Goal: Check status: Check status

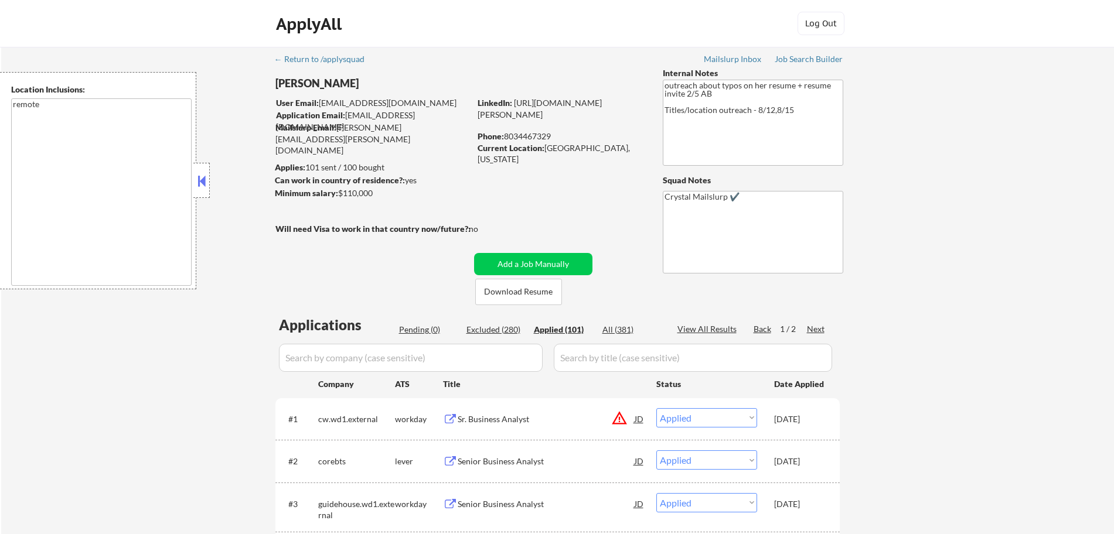
select select ""applied""
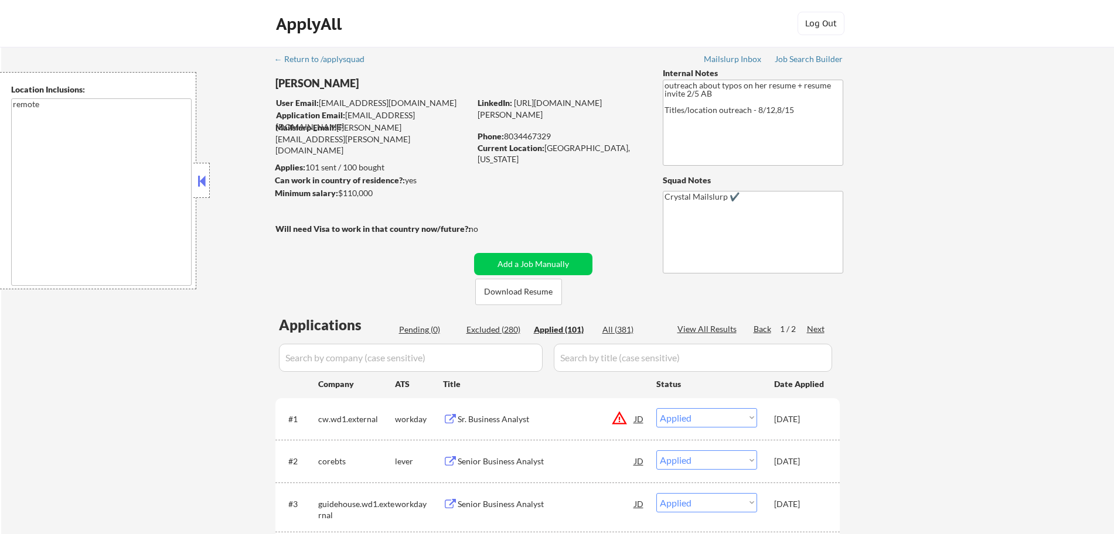
select select ""applied""
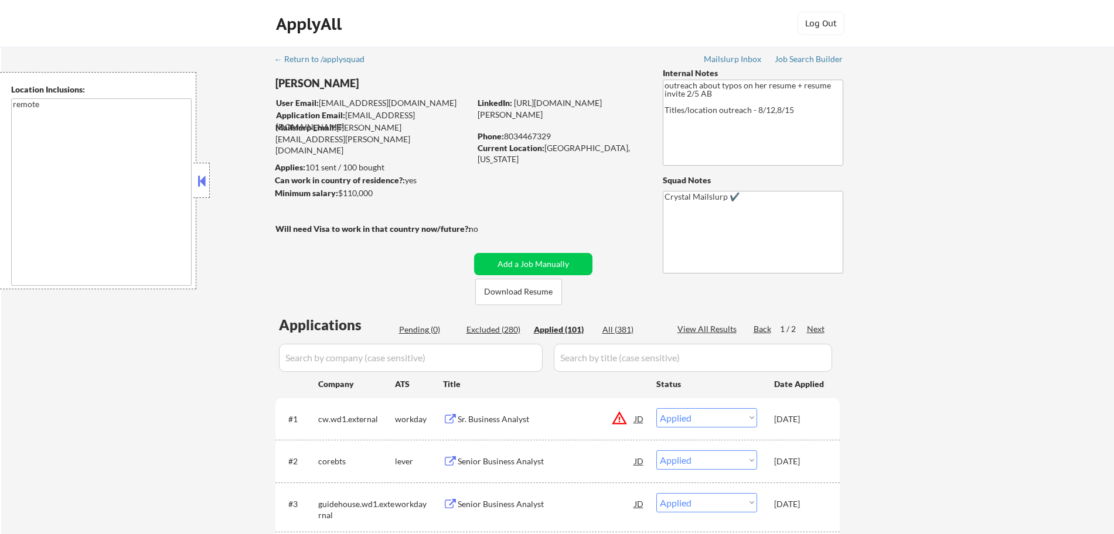
select select ""applied""
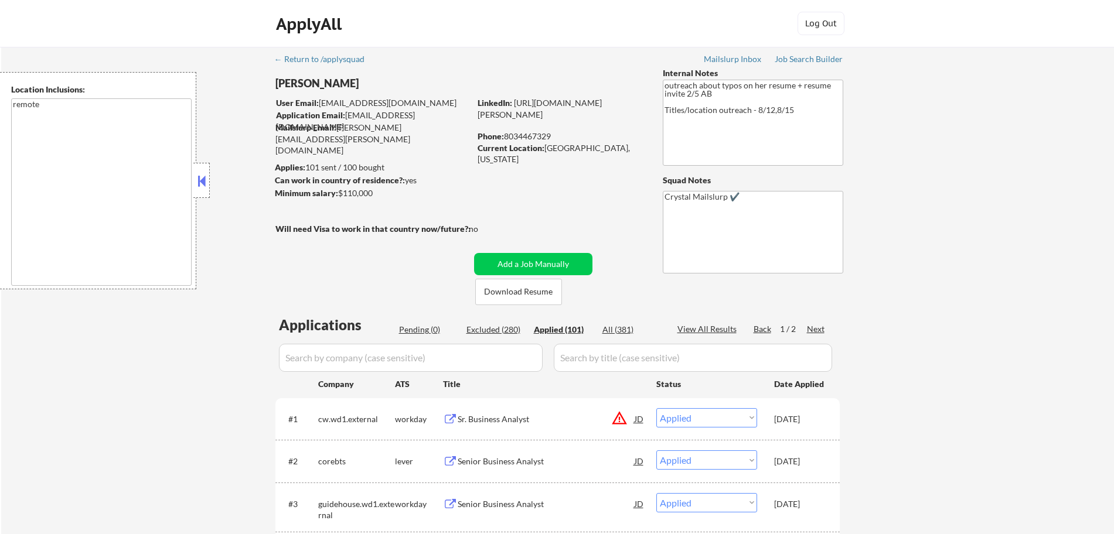
select select ""applied""
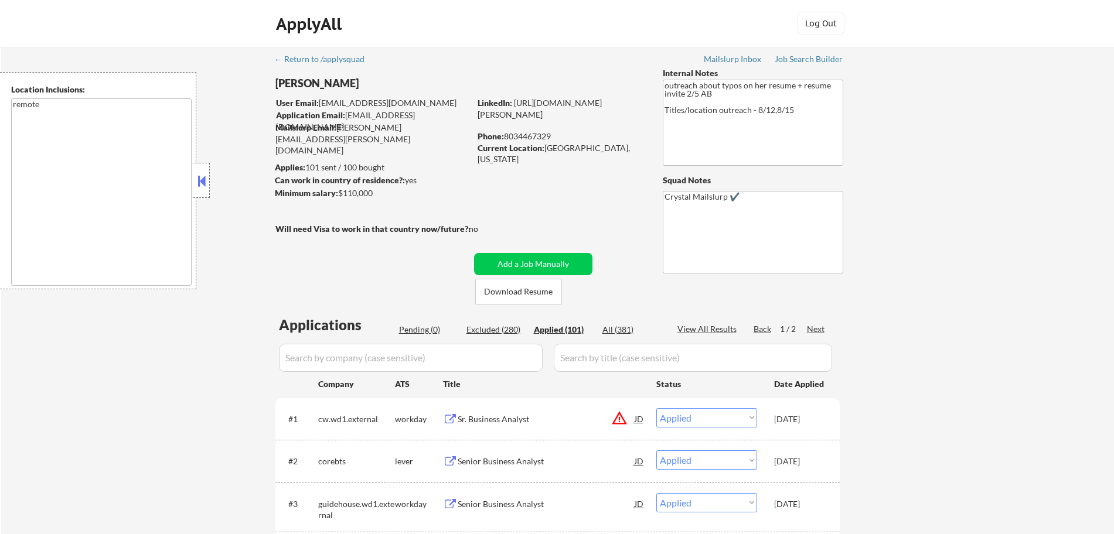
select select ""applied""
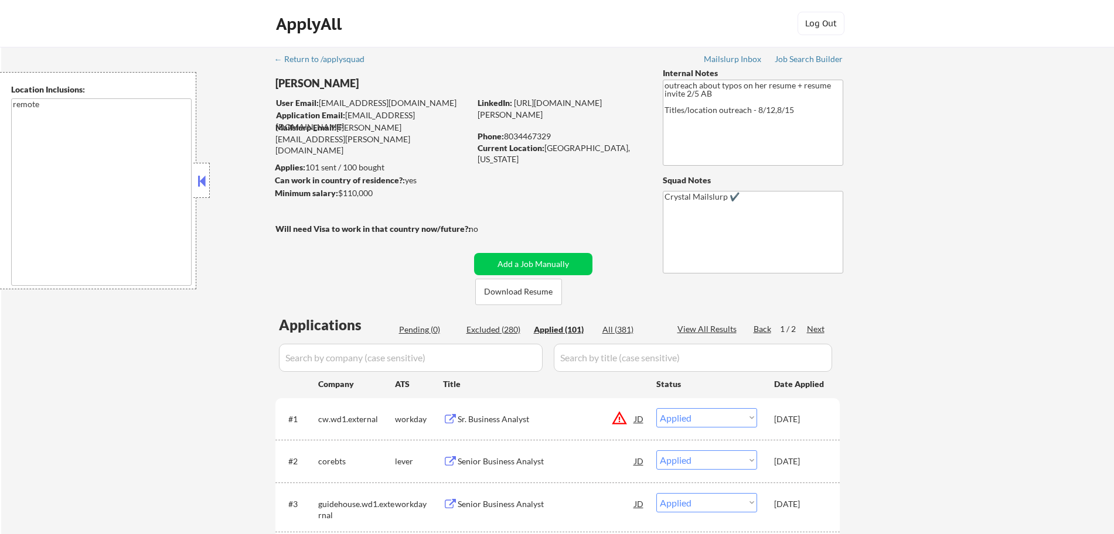
select select ""applied""
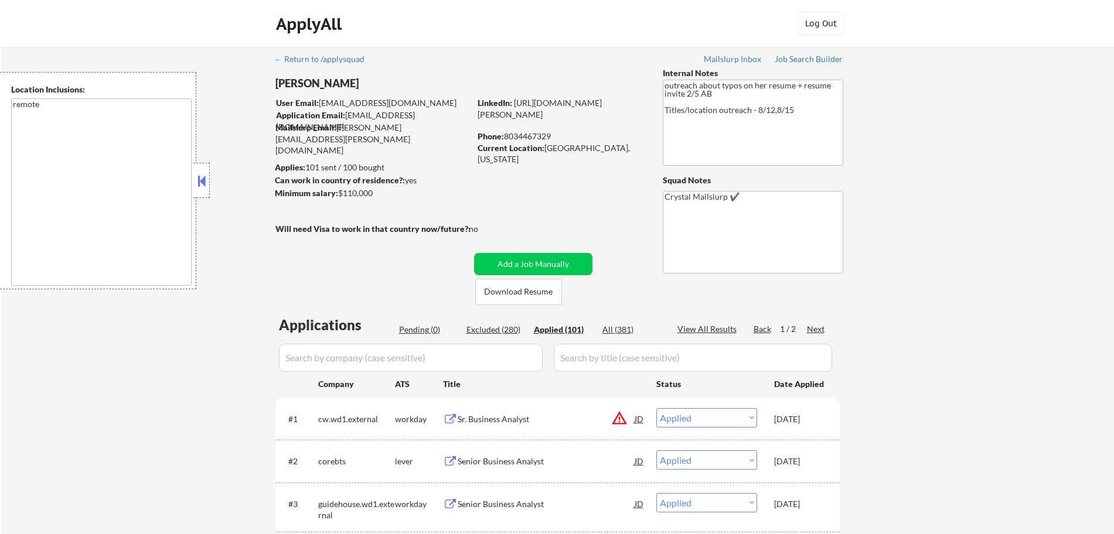
select select ""applied""
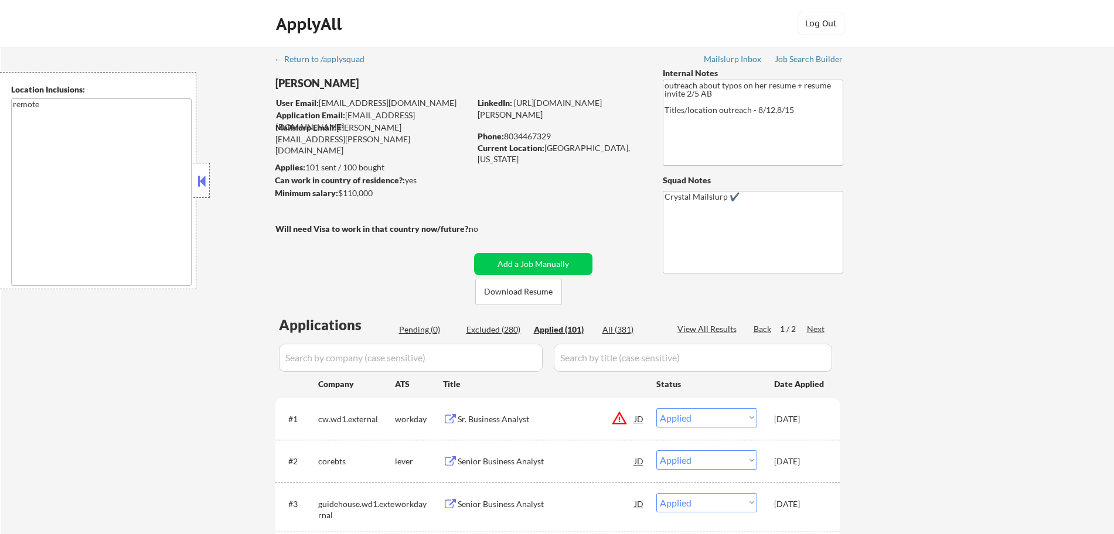
select select ""applied""
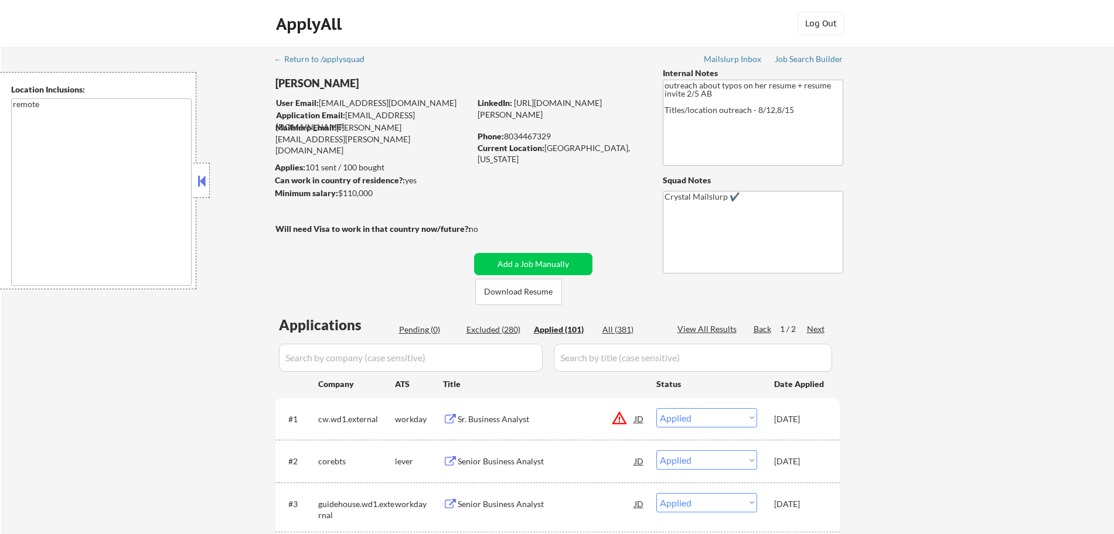
select select ""applied""
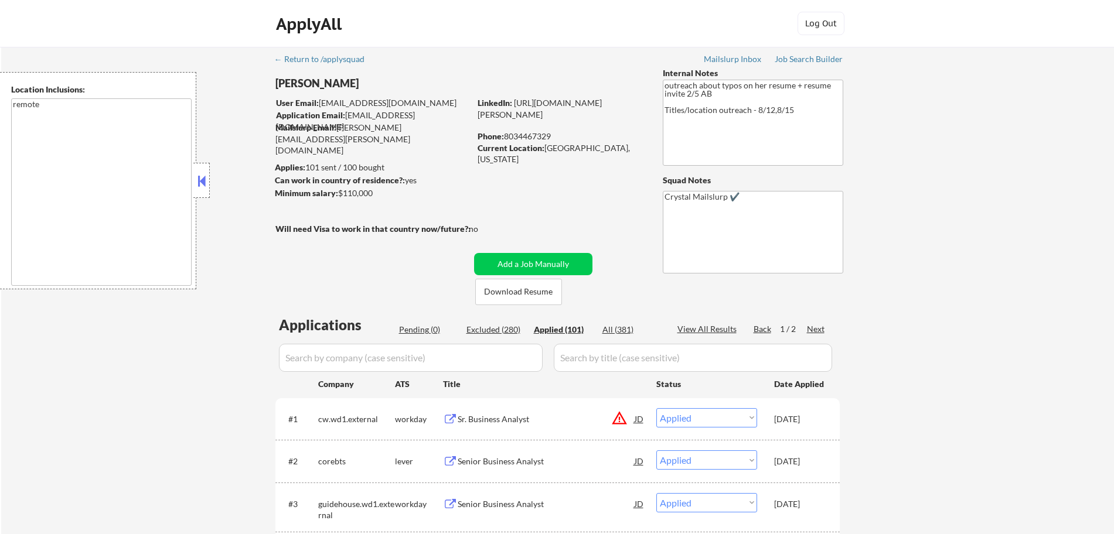
select select ""applied""
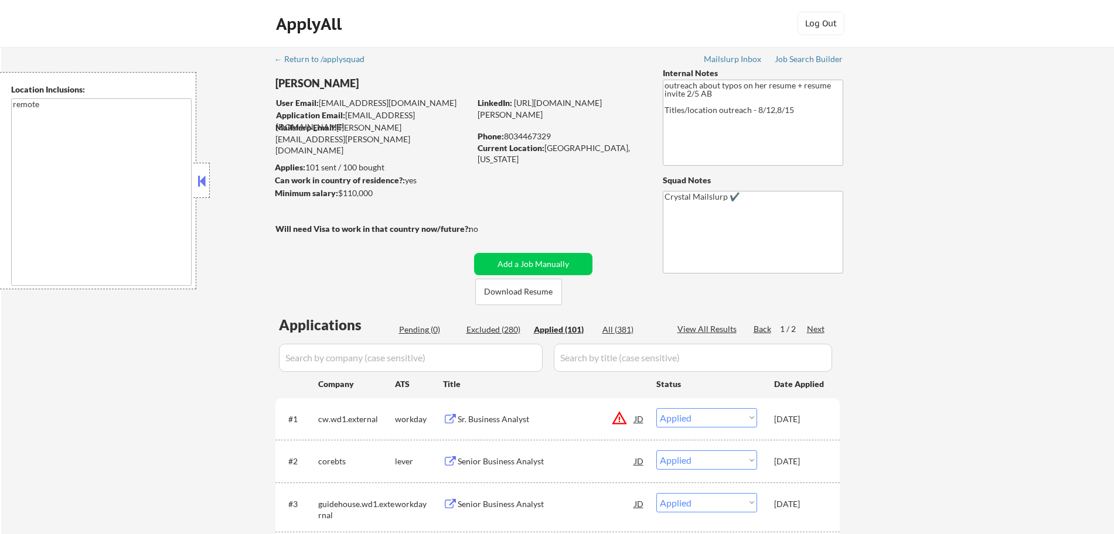
select select ""applied""
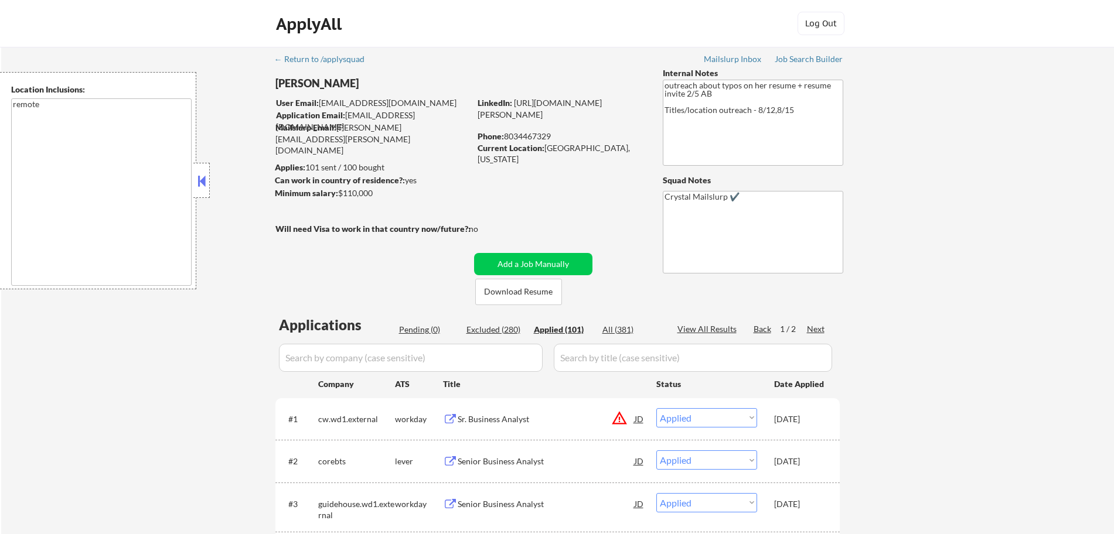
select select ""applied""
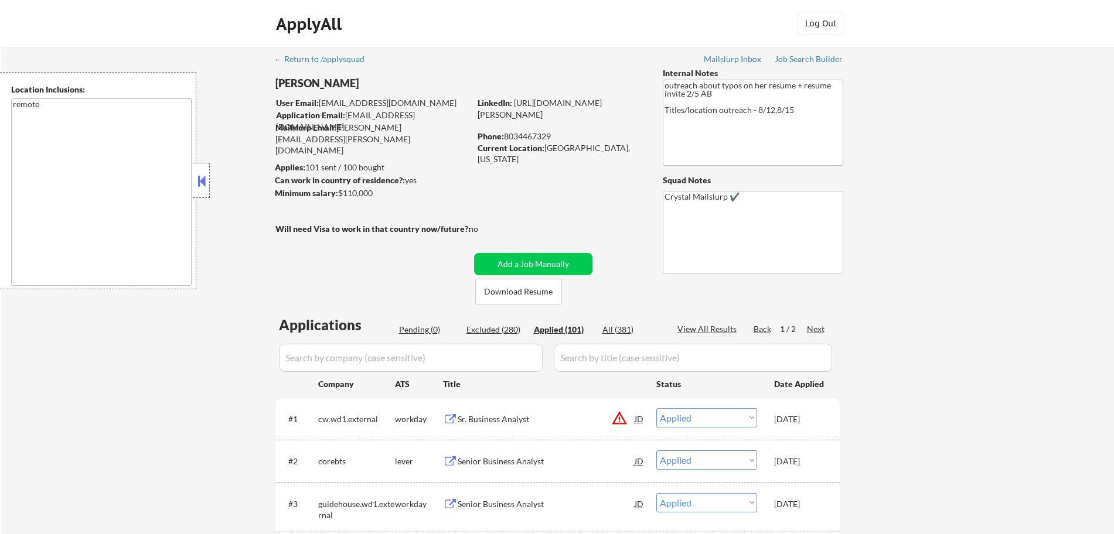
select select ""applied""
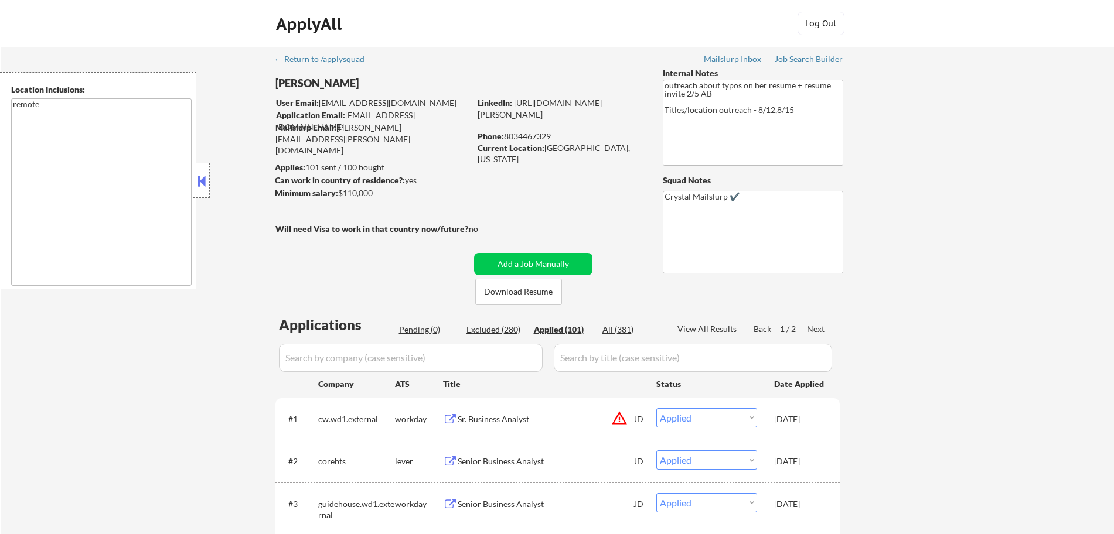
select select ""applied""
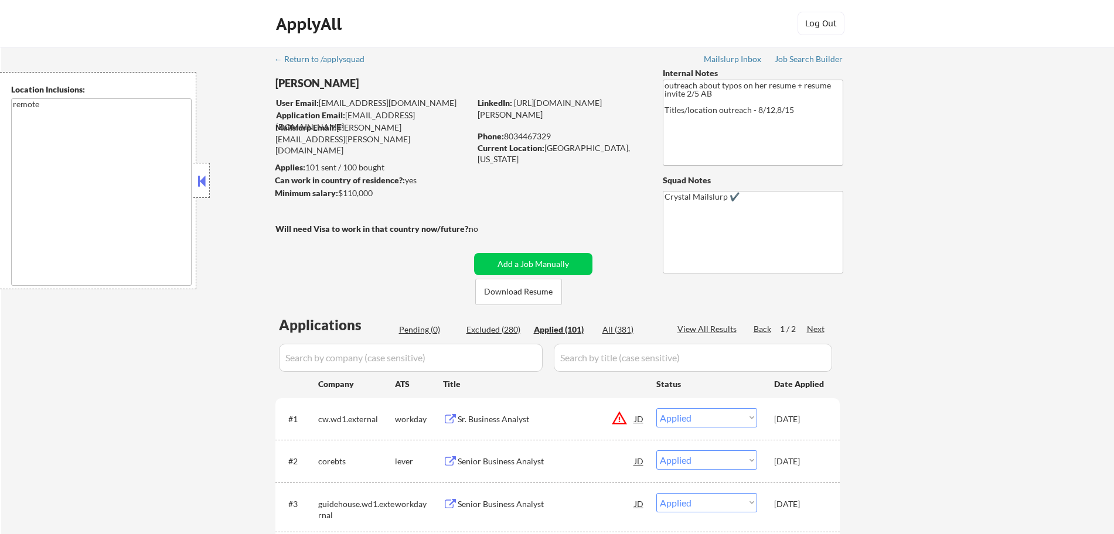
select select ""applied""
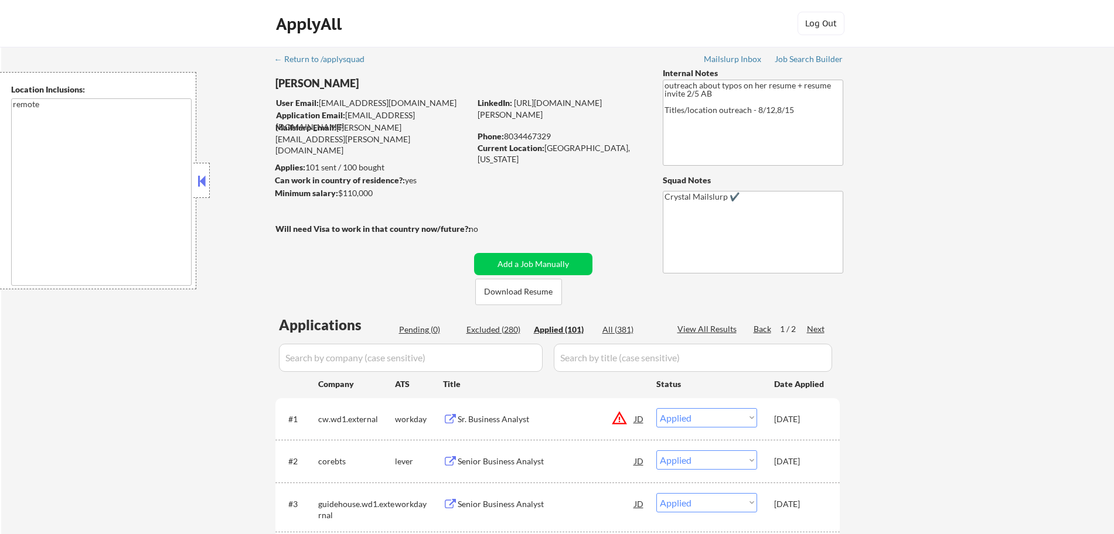
select select ""applied""
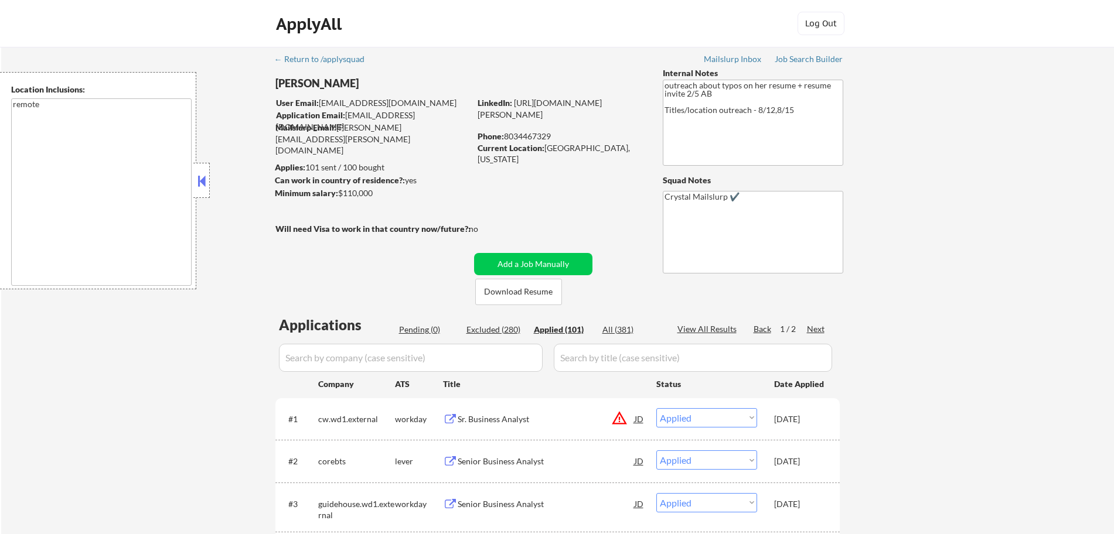
select select ""applied""
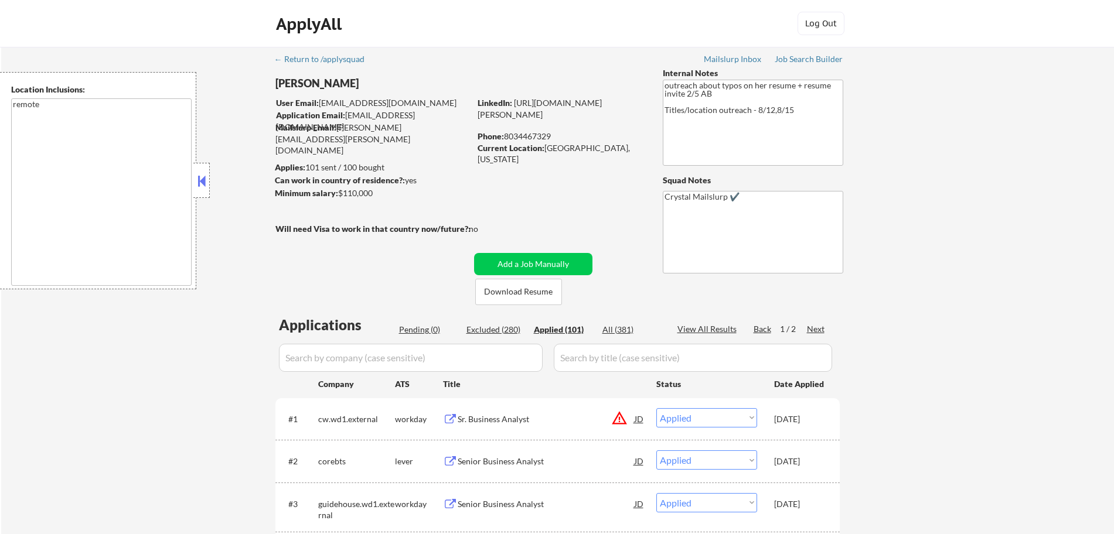
select select ""applied""
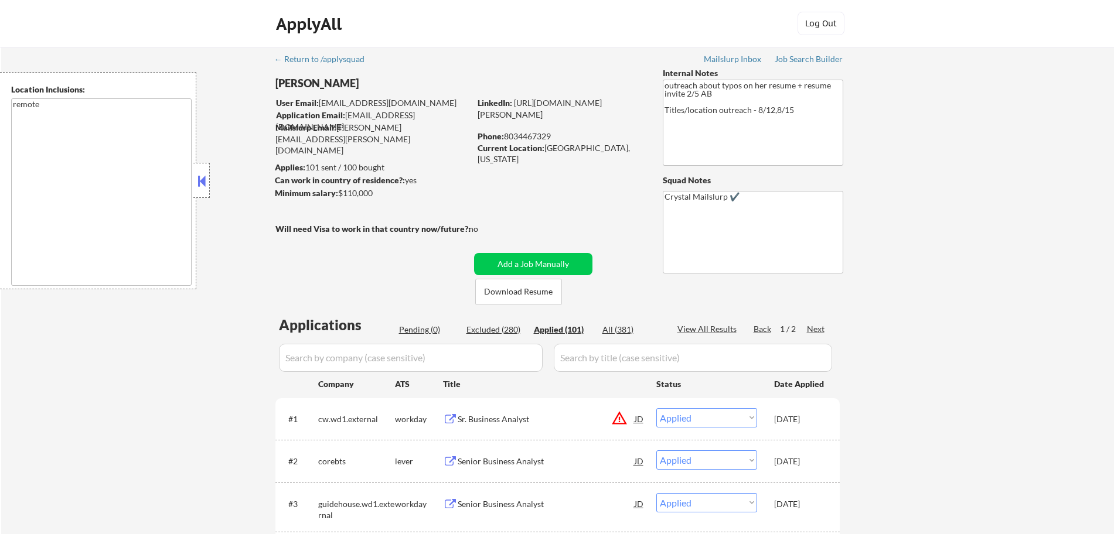
select select ""applied""
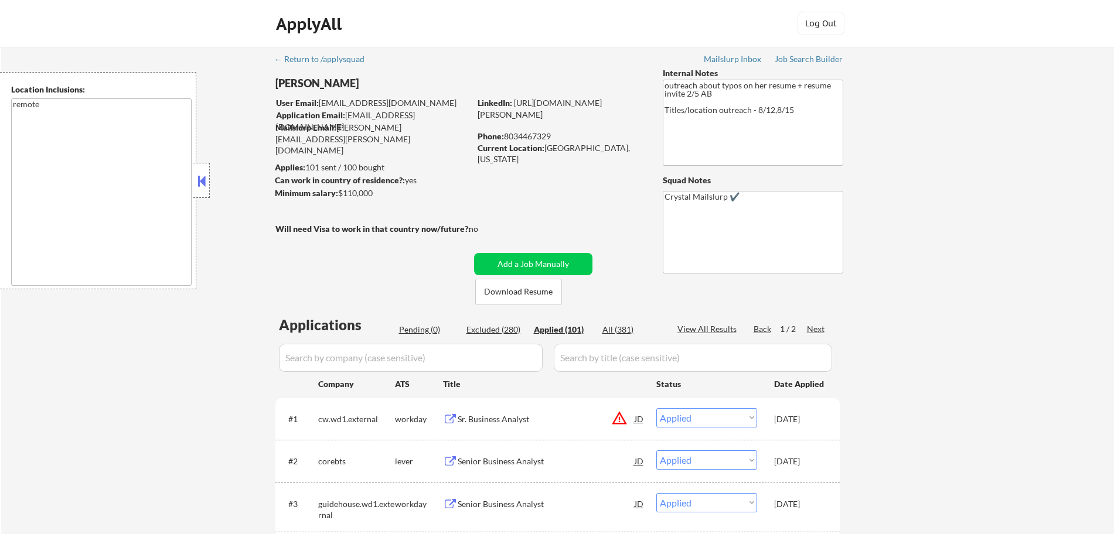
select select ""applied""
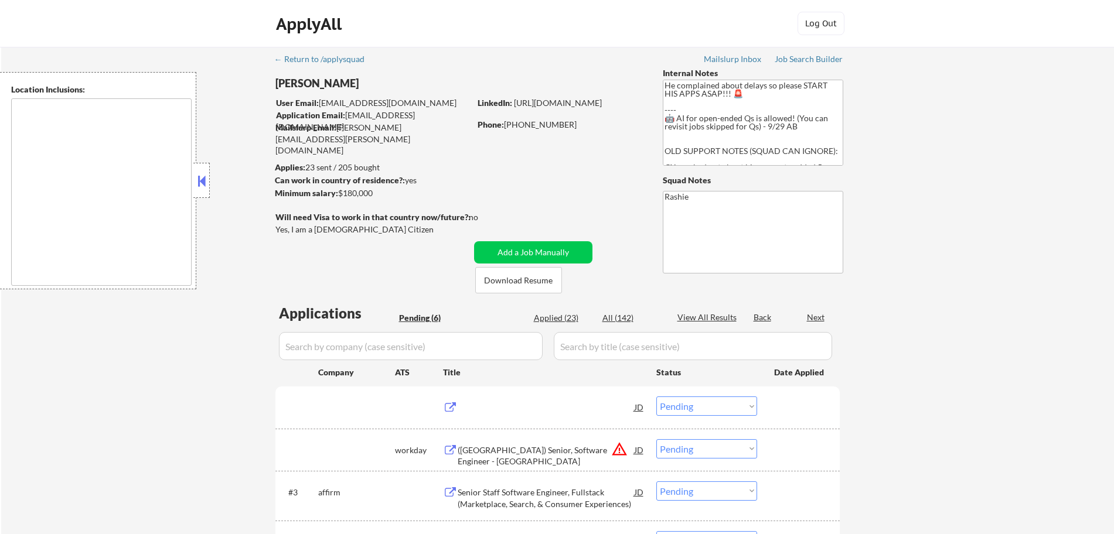
select select ""pending""
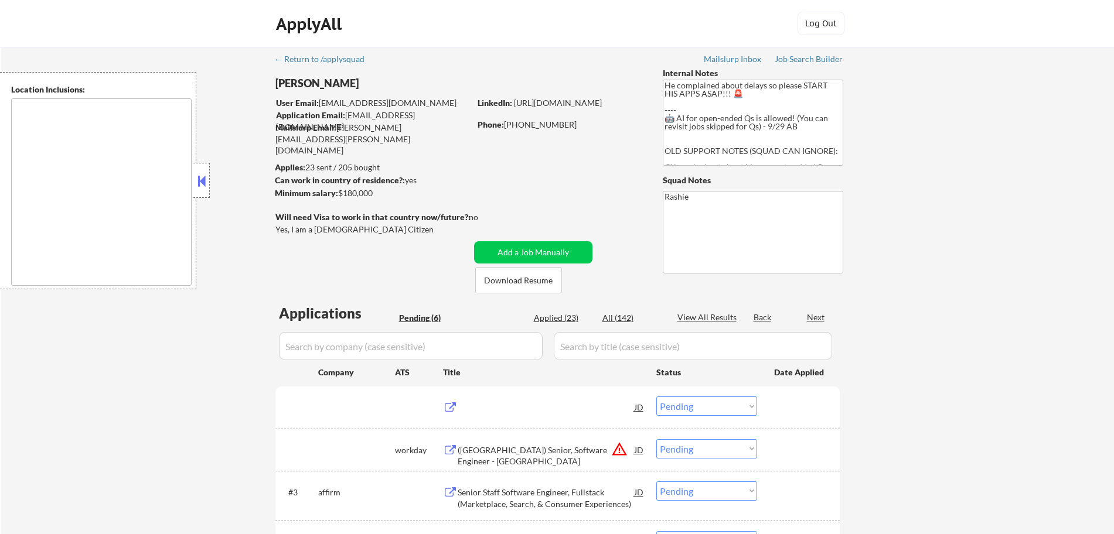
select select ""pending""
type textarea "Portland, OR Milwaukie, OR Lake Oswego, OR Beaverton, OR Tigard, OR Vancouver, …"
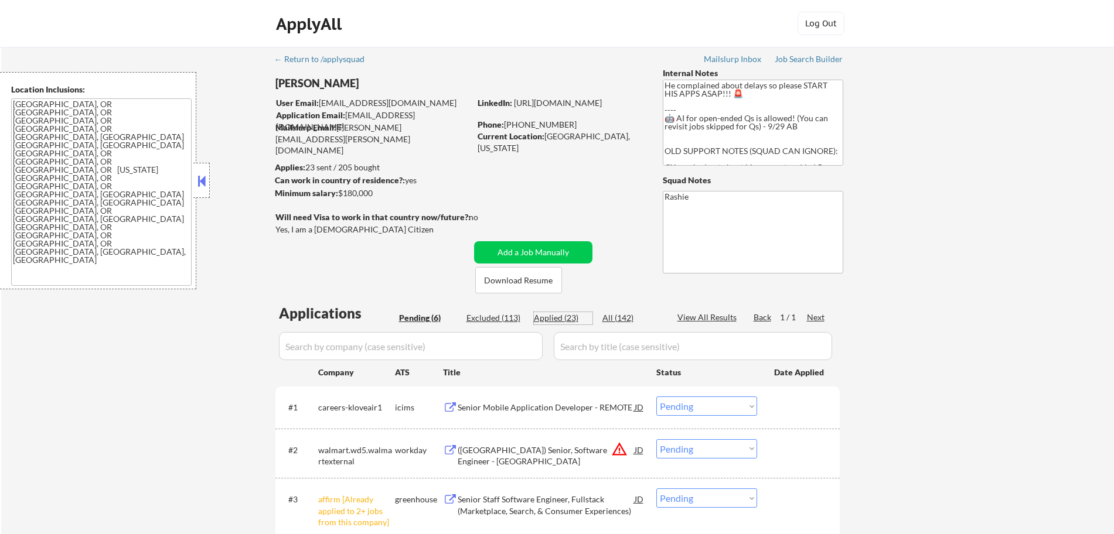
click at [560, 315] on div "Applied (23)" at bounding box center [563, 318] width 59 height 12
select select ""applied""
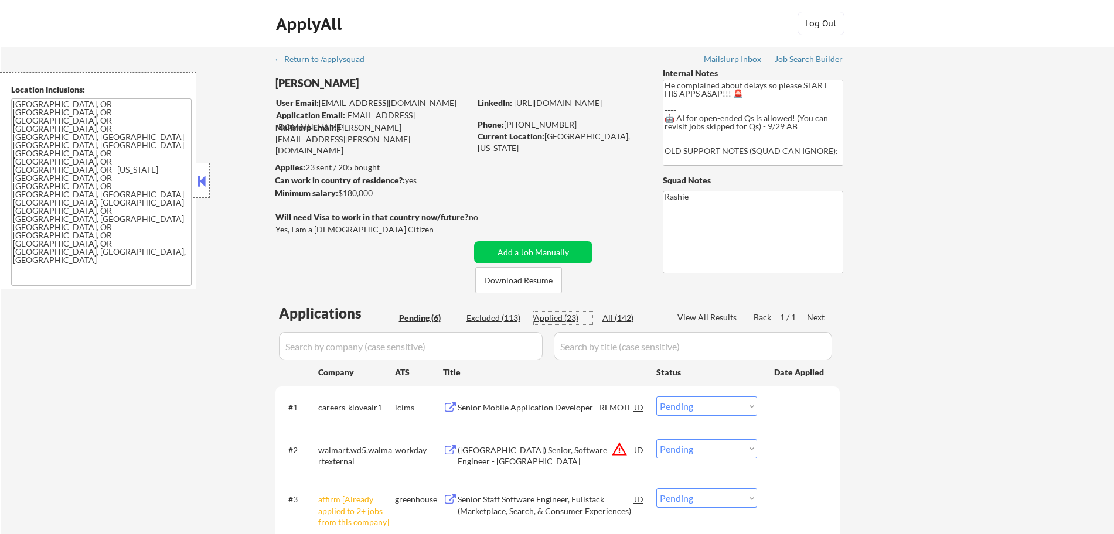
select select ""applied""
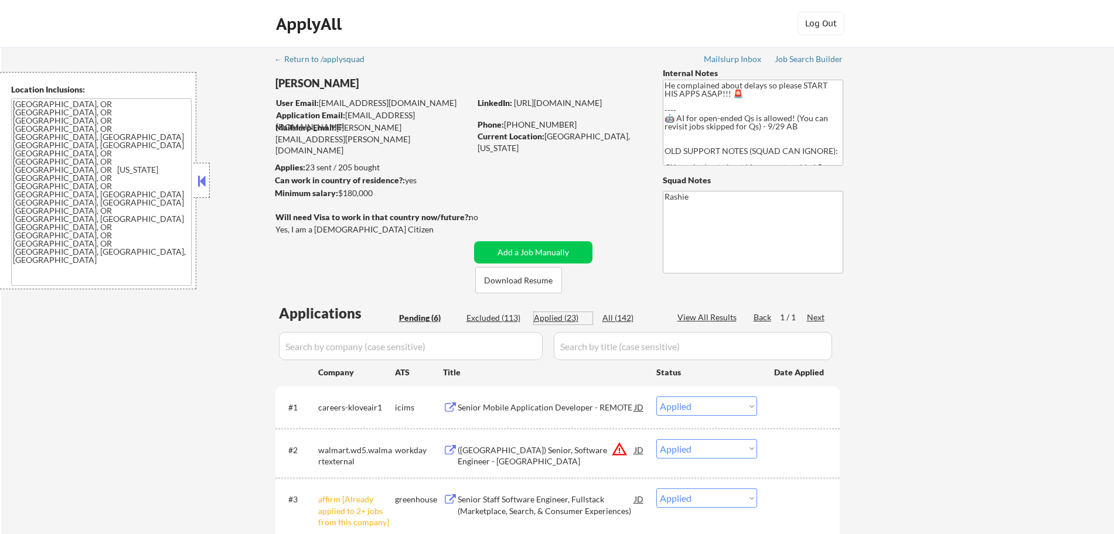
select select ""applied""
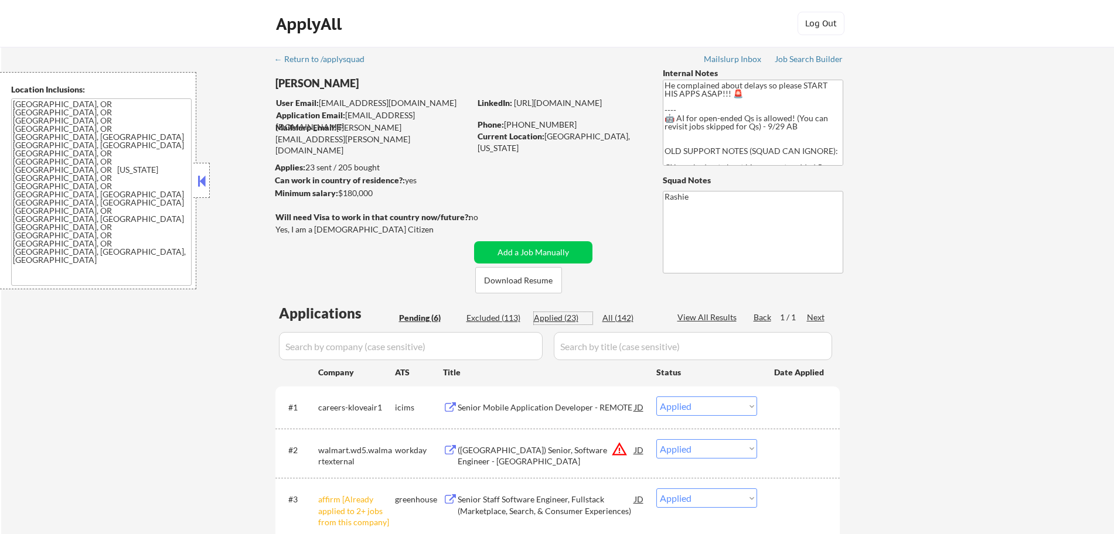
select select ""applied""
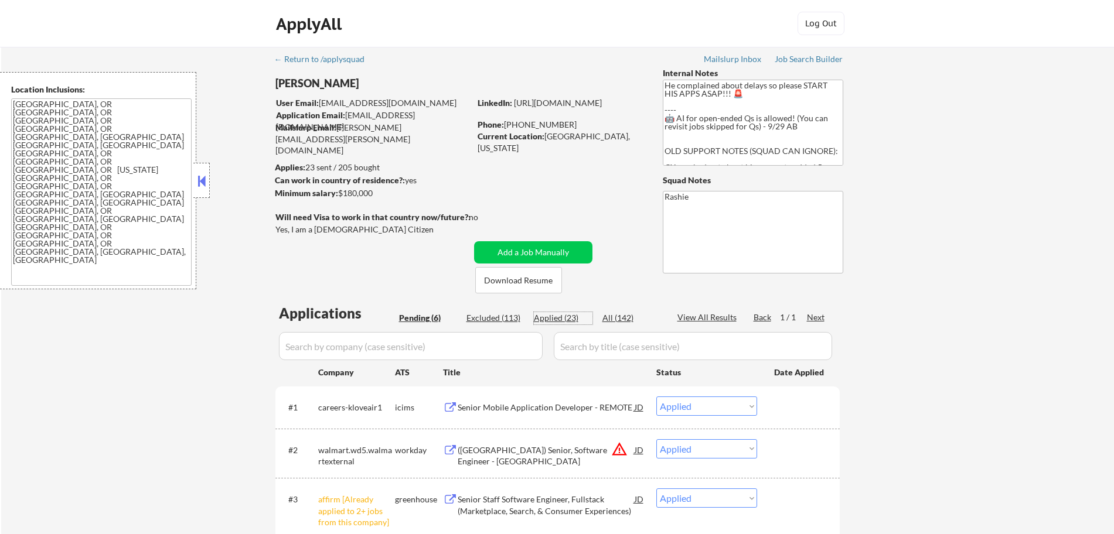
select select ""applied""
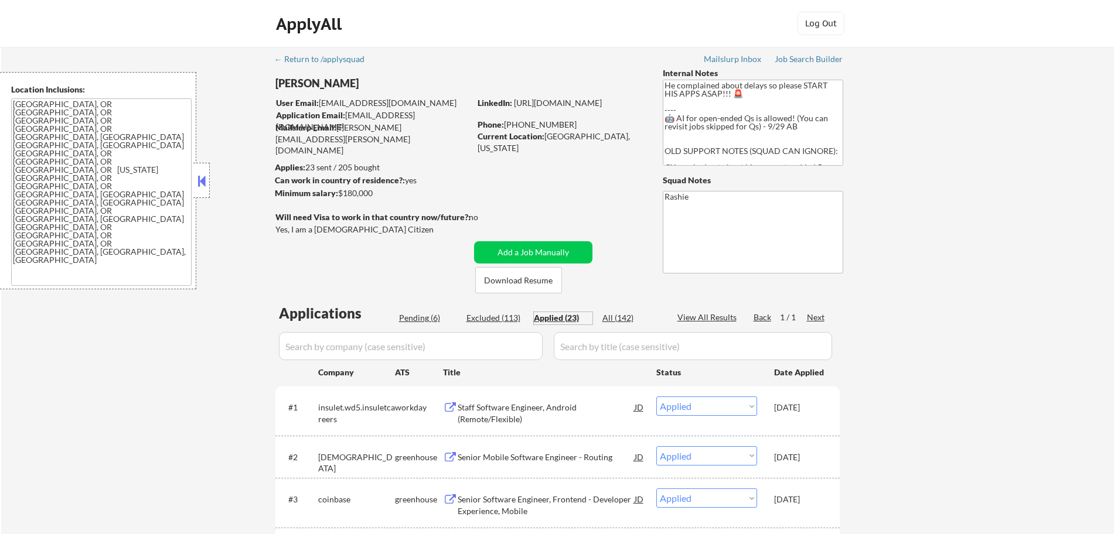
click at [488, 314] on div "Excluded (113)" at bounding box center [495, 318] width 59 height 12
select select ""excluded__location_""
select select ""excluded""
select select ""excluded__salary_""
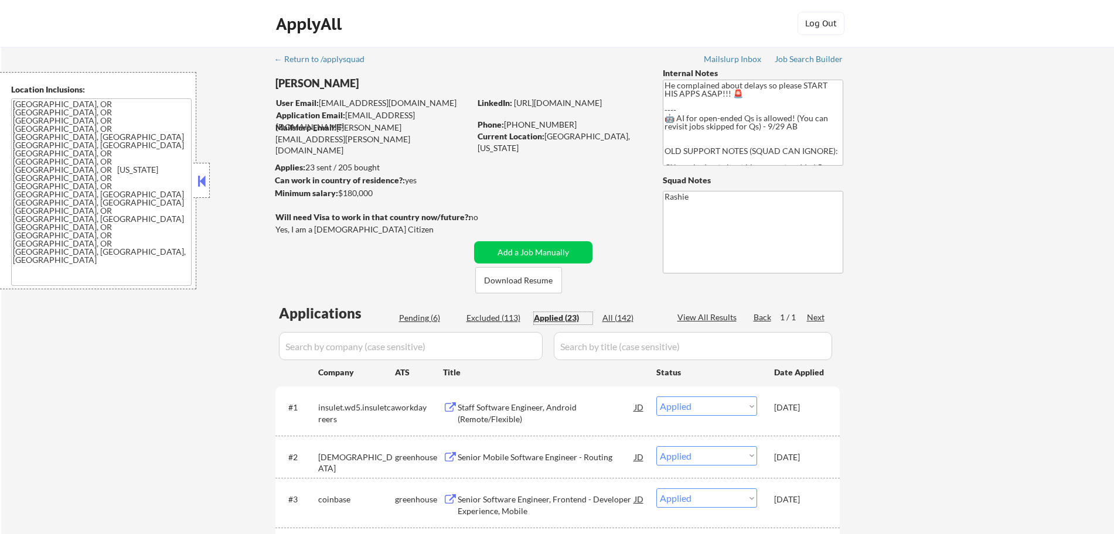
select select ""excluded__other_""
select select ""excluded__expired_""
select select ""excluded__bad_match_""
select select ""excluded__location_""
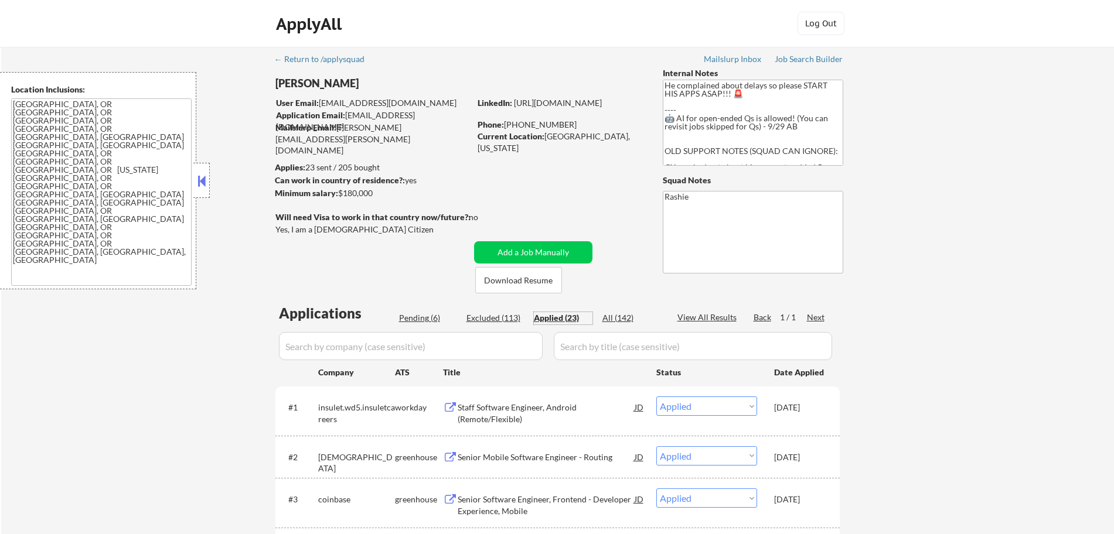
select select ""excluded__expired_""
select select ""excluded__location_""
select select ""excluded__salary_""
select select ""excluded__location_""
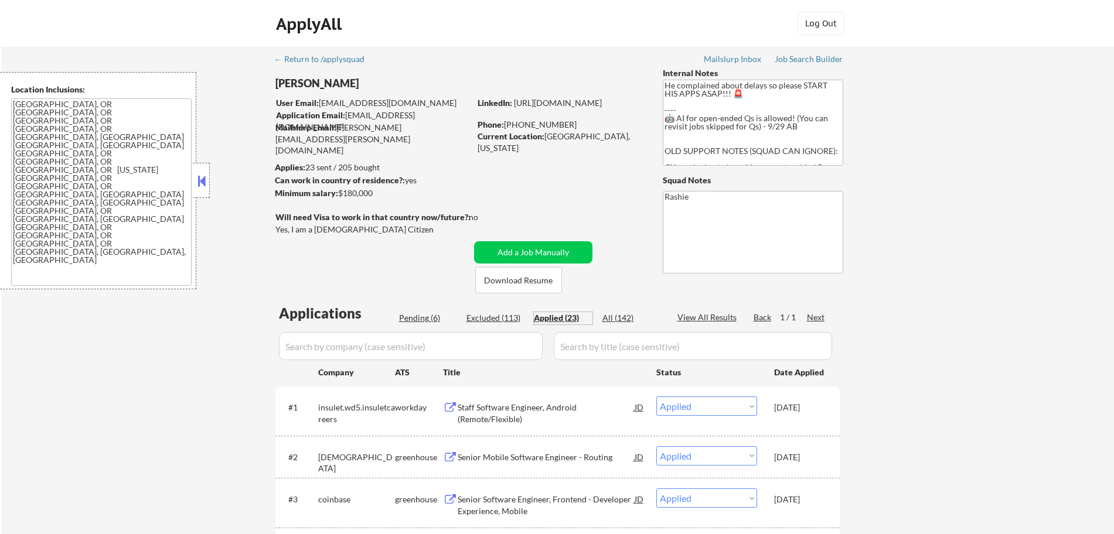
select select ""excluded__bad_match_""
select select ""excluded__location_""
select select ""excluded""
select select ""excluded__location_""
select select ""excluded""
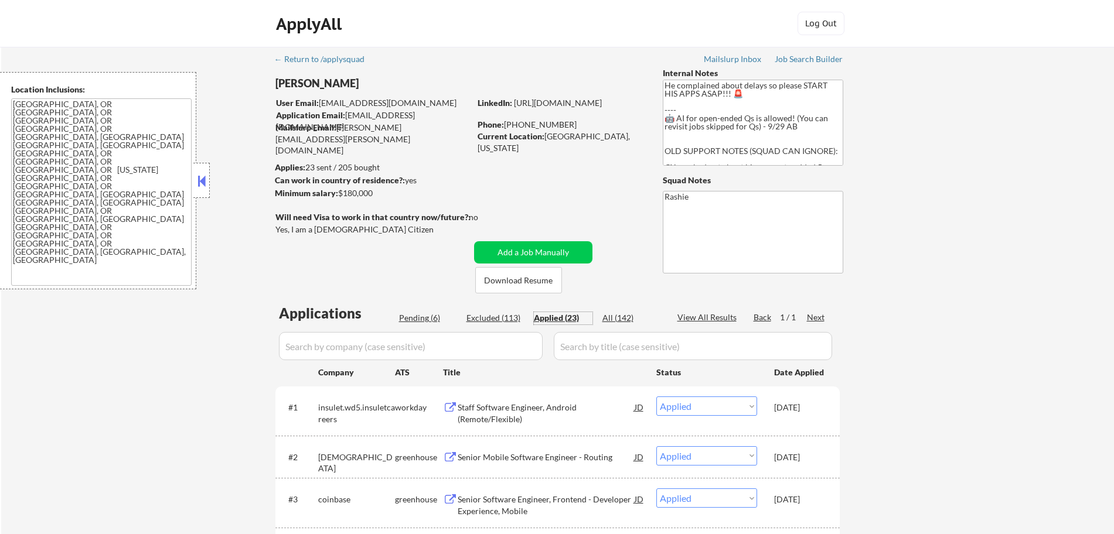
select select ""excluded__location_""
select select ""excluded__salary_""
select select ""excluded__location_""
select select ""excluded__expired_""
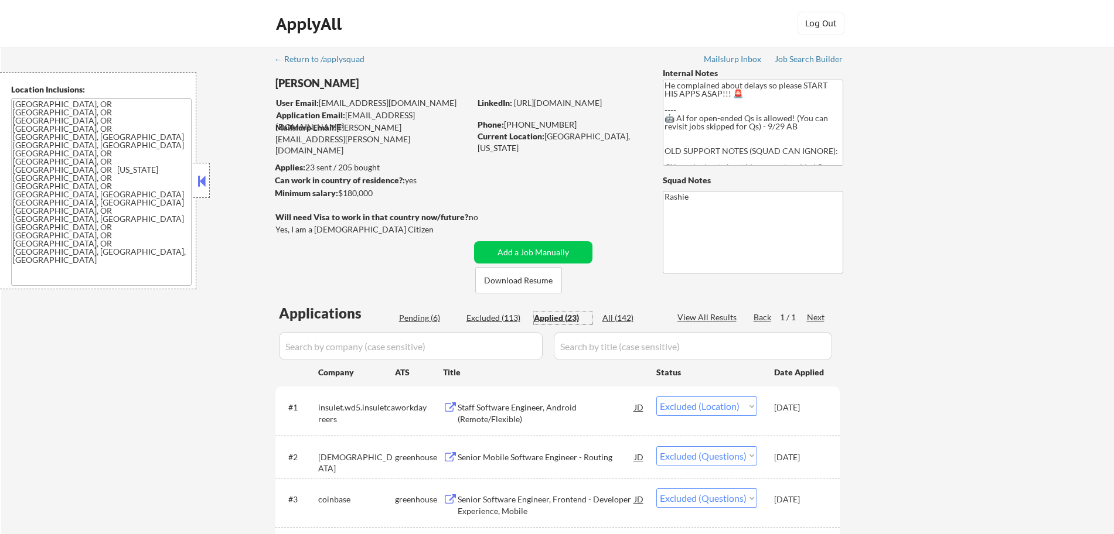
select select ""excluded__salary_""
select select ""excluded__bad_match_""
select select ""excluded__location_""
select select ""excluded__expired_""
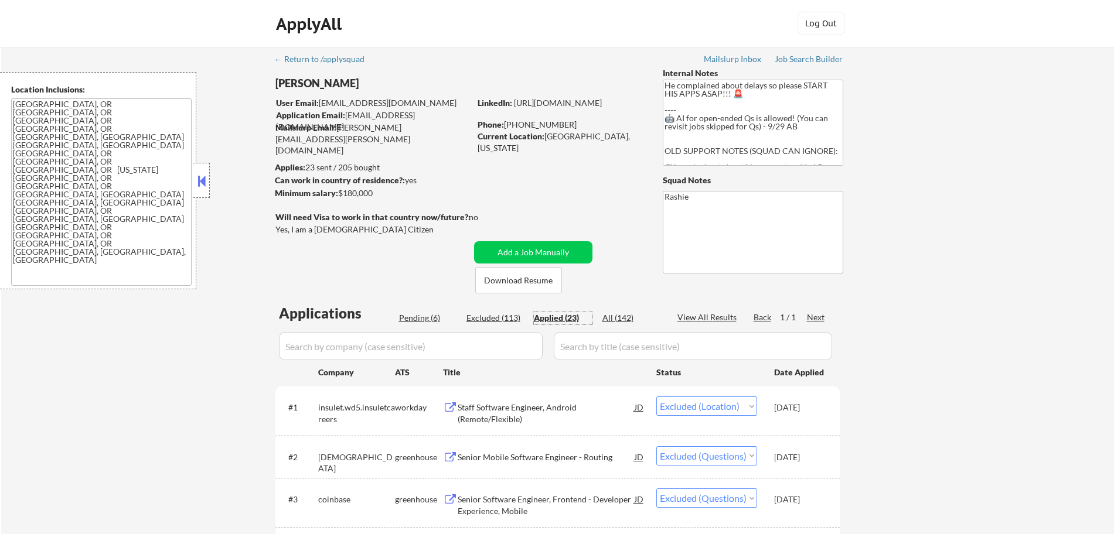
select select ""excluded""
select select ""excluded__salary_""
select select ""excluded""
select select ""excluded__other_""
select select ""excluded""
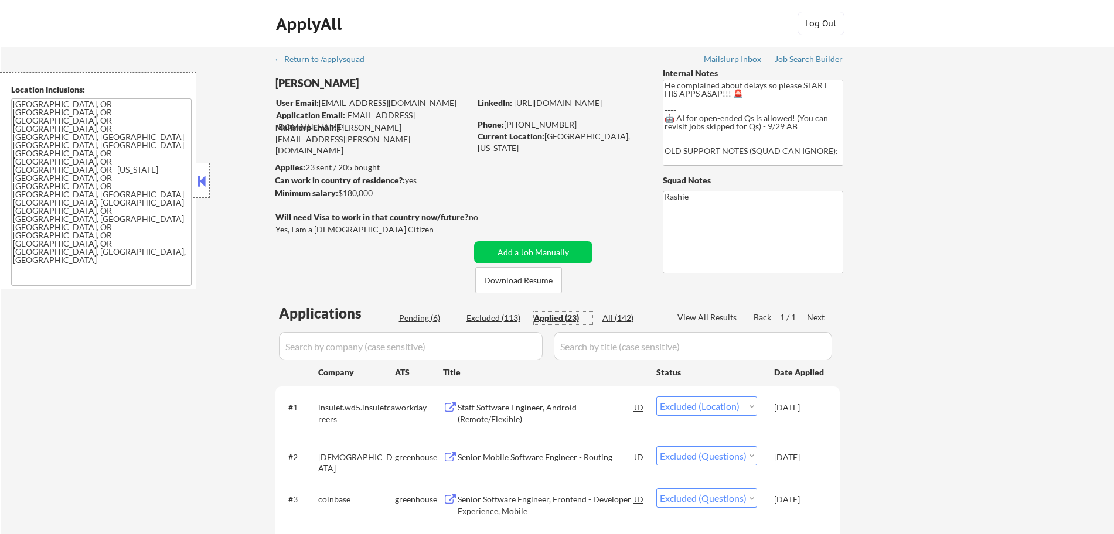
select select ""excluded""
select select ""excluded__expired_""
select select ""excluded__location_""
select select ""excluded""
select select ""excluded__salary_""
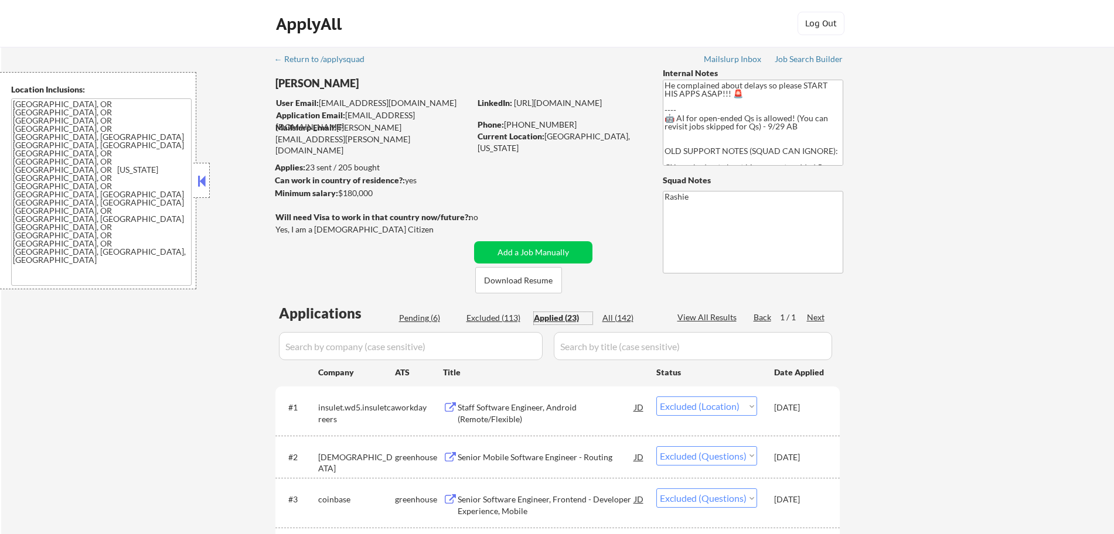
select select ""excluded__bad_match_""
select select ""excluded__salary_""
select select ""excluded__bad_match_""
select select ""excluded__other_""
select select ""excluded__bad_match_""
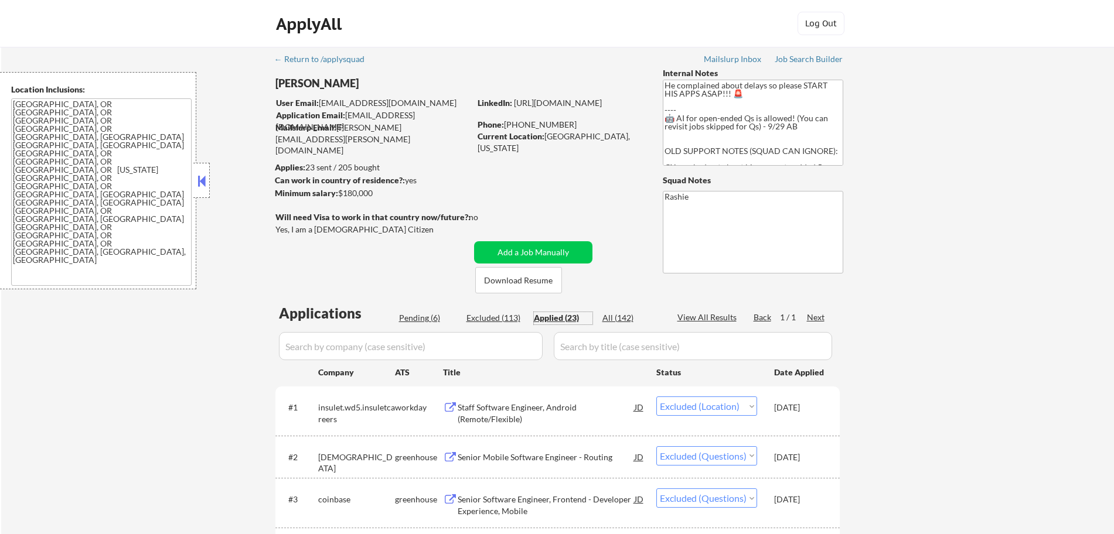
select select ""excluded__location_""
select select ""excluded""
select select ""excluded__other_""
select select ""excluded__location_""
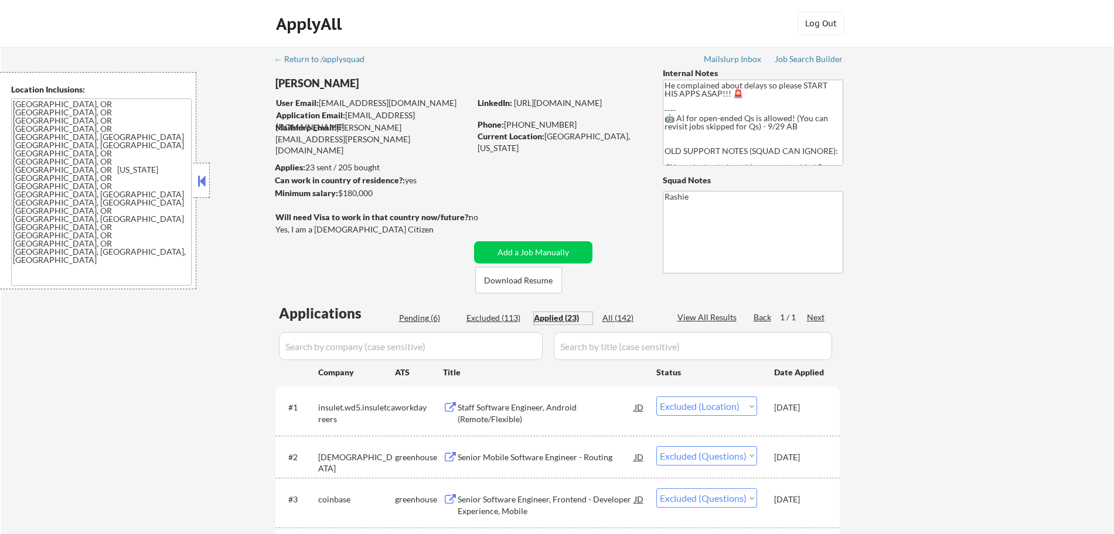
select select ""excluded""
select select ""excluded__expired_""
select select ""excluded__bad_match_""
select select ""excluded__location_""
select select ""excluded__bad_match_""
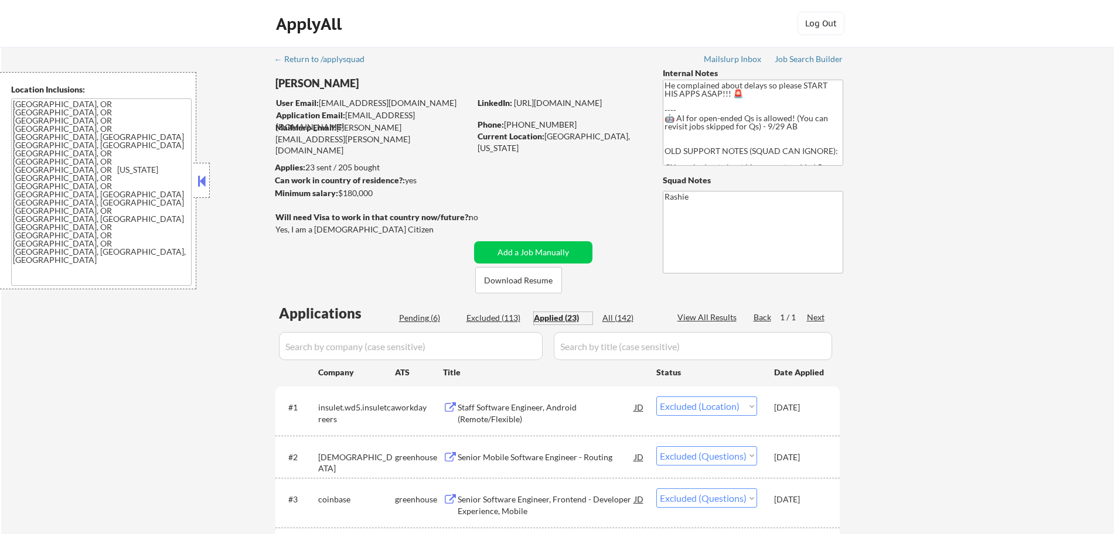
select select ""excluded__bad_match_""
select select ""excluded__location_""
select select ""excluded__bad_match_""
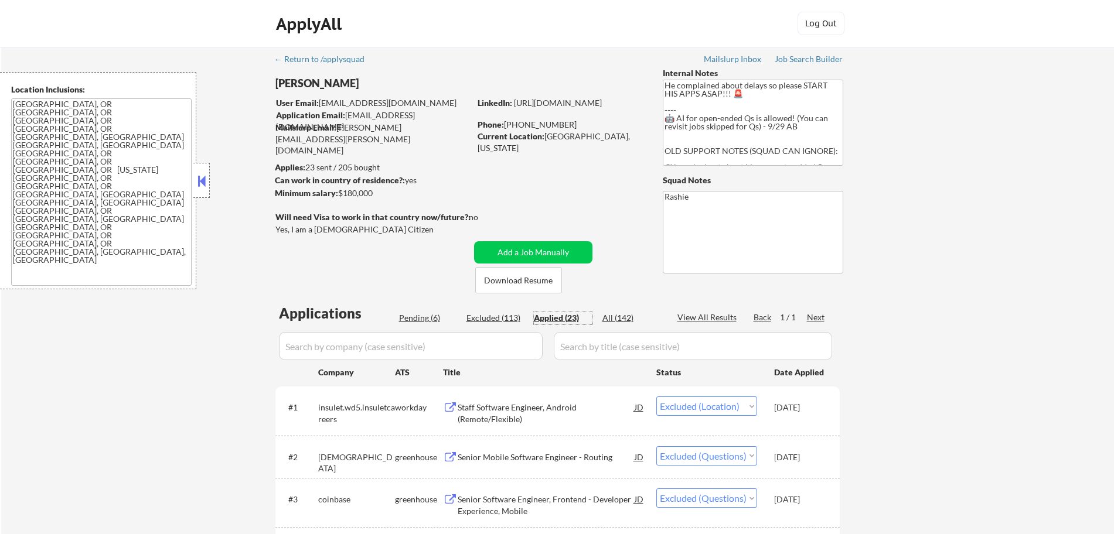
select select ""excluded__expired_""
select select ""excluded__salary_""
select select ""excluded__other_""
select select ""excluded__bad_match_""
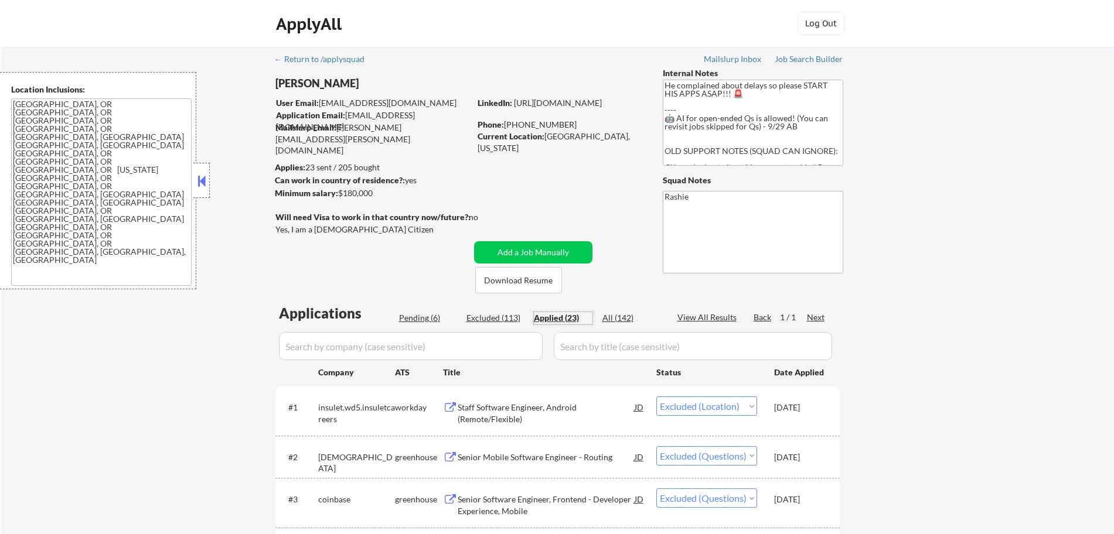
select select ""excluded__salary_""
select select ""excluded__expired_""
select select ""excluded__salary_""
select select ""excluded__expired_""
select select ""excluded__salary_""
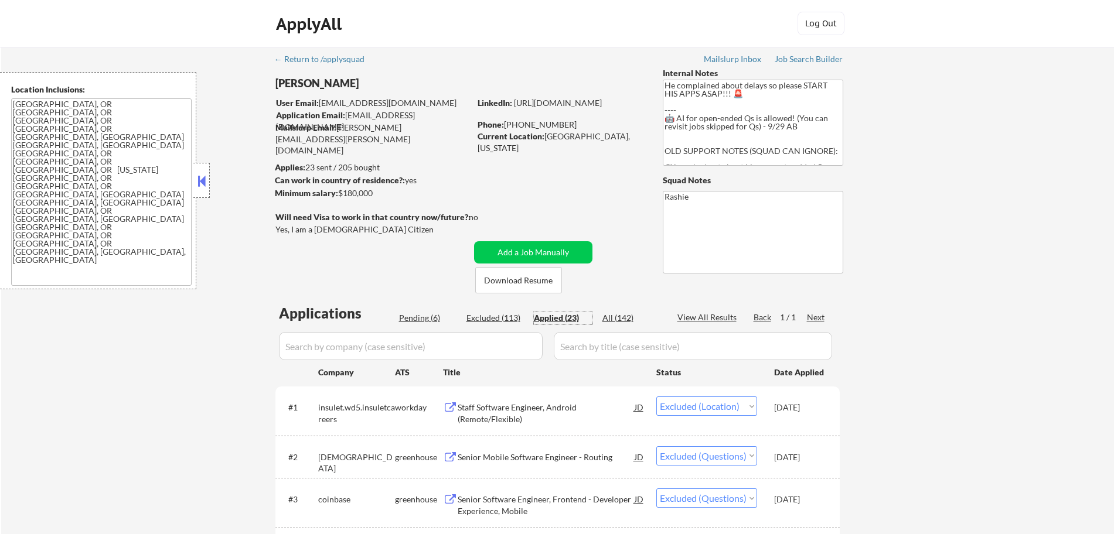
select select ""excluded__location_""
select select ""excluded__bad_match_""
select select ""excluded__other_""
select select ""excluded__location_""
select select ""excluded__other_""
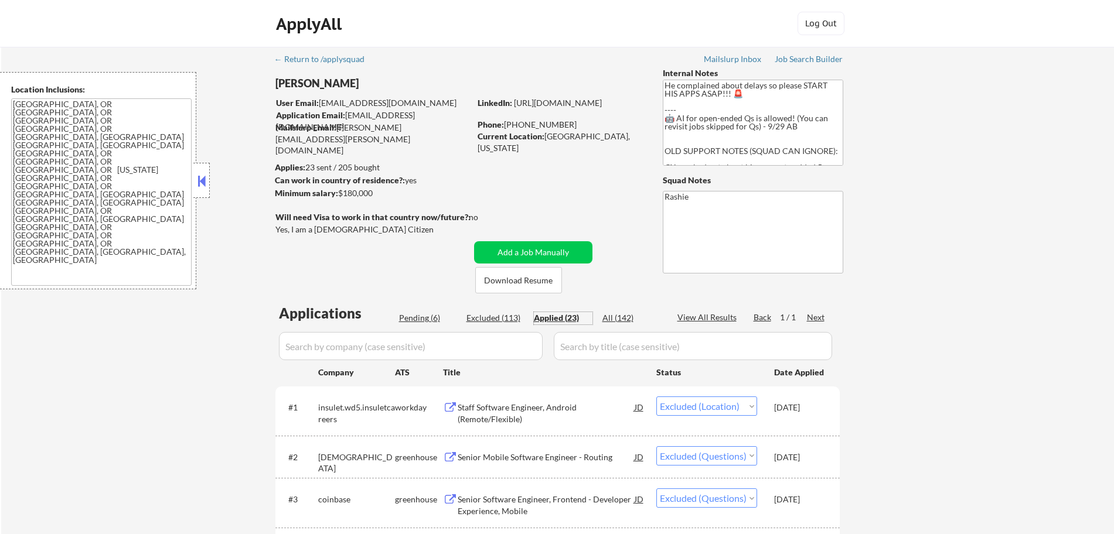
select select ""excluded__other_""
select select ""excluded""
select select ""excluded__other_""
select select ""excluded__location_""
select select ""excluded""
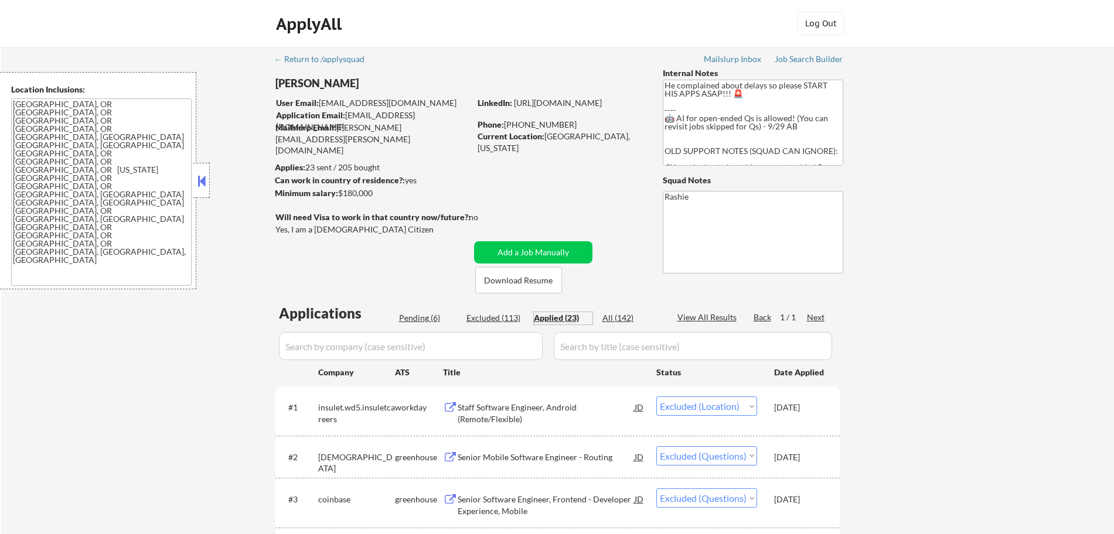
select select ""excluded__expired_""
select select ""excluded__bad_match_""
select select ""excluded__other_""
select select ""excluded__bad_match_""
select select ""excluded__expired_""
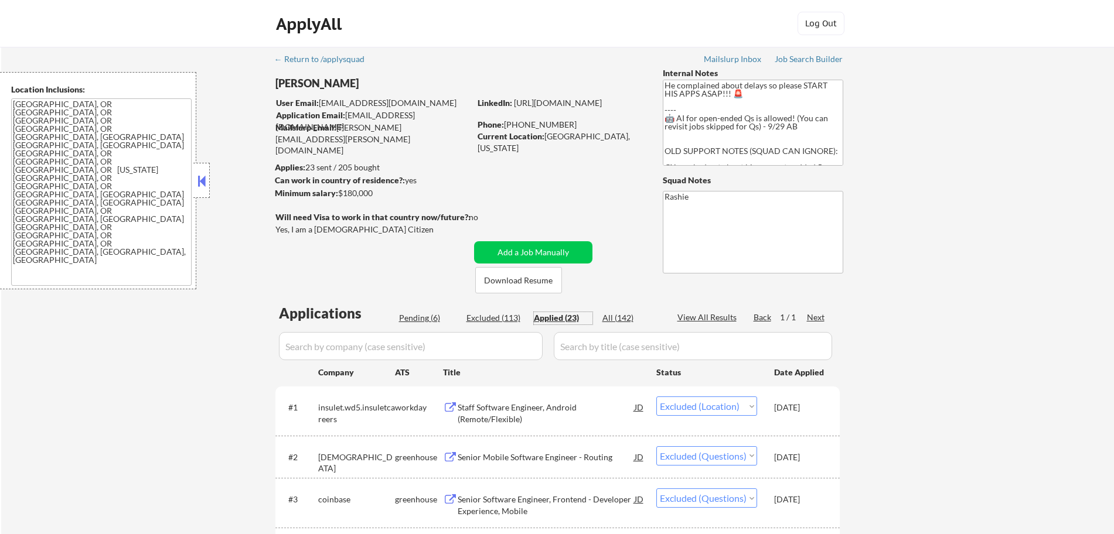
select select ""excluded__salary_""
select select ""excluded__other_""
select select ""excluded__expired_""
select select ""excluded""
select select ""excluded__other_""
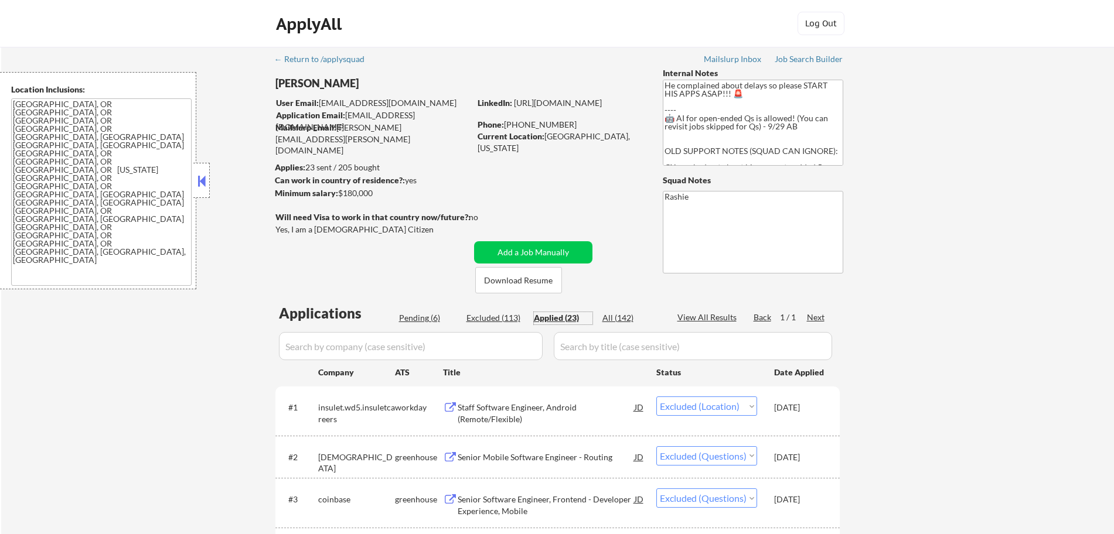
select select ""excluded__other_""
select select ""excluded__expired_""
select select ""excluded__other_""
select select ""excluded__expired_""
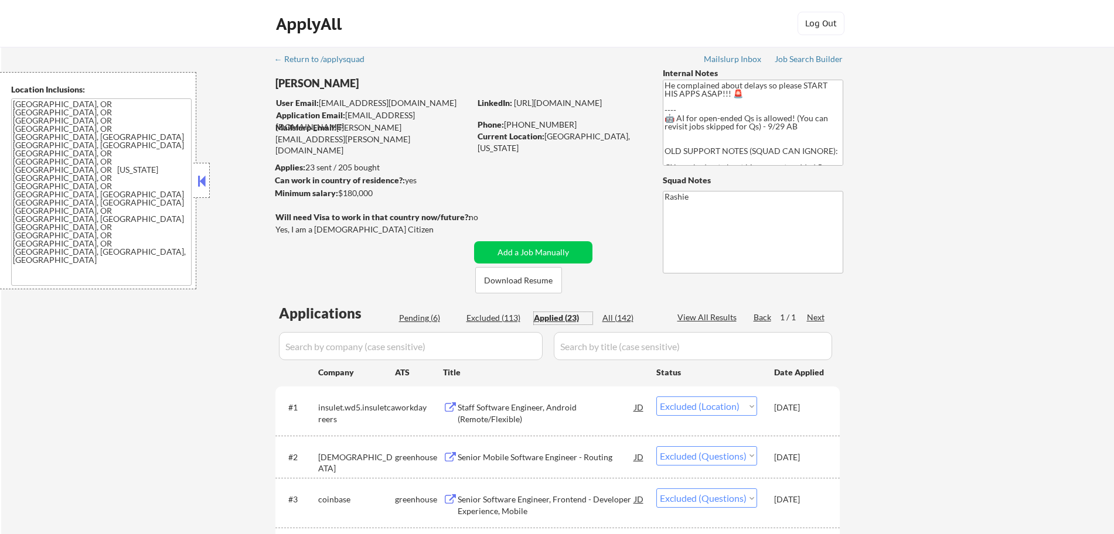
select select ""excluded__other_""
select select ""excluded__bad_match_""
select select ""excluded__other_""
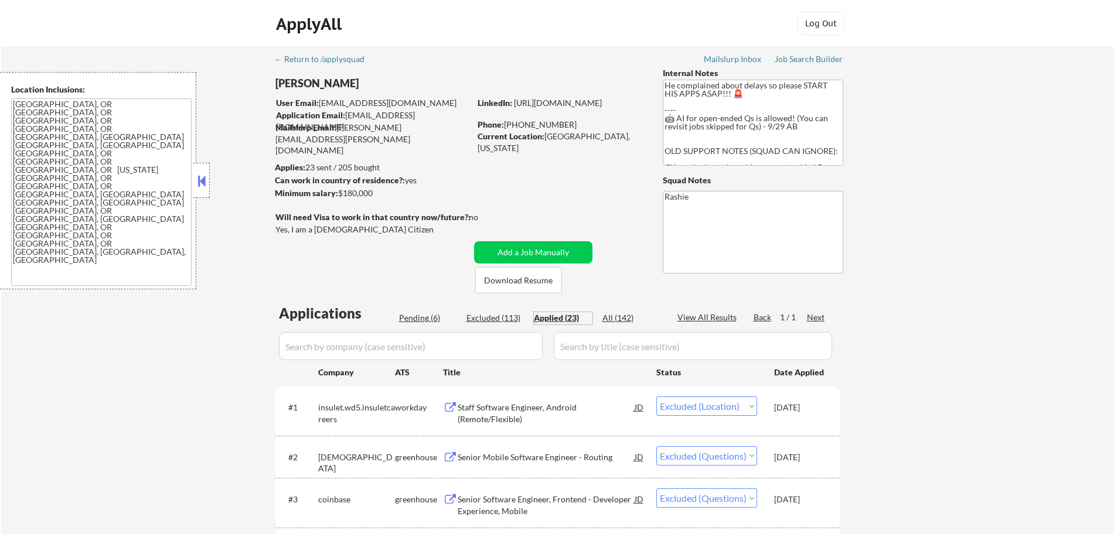
select select ""excluded__location_""
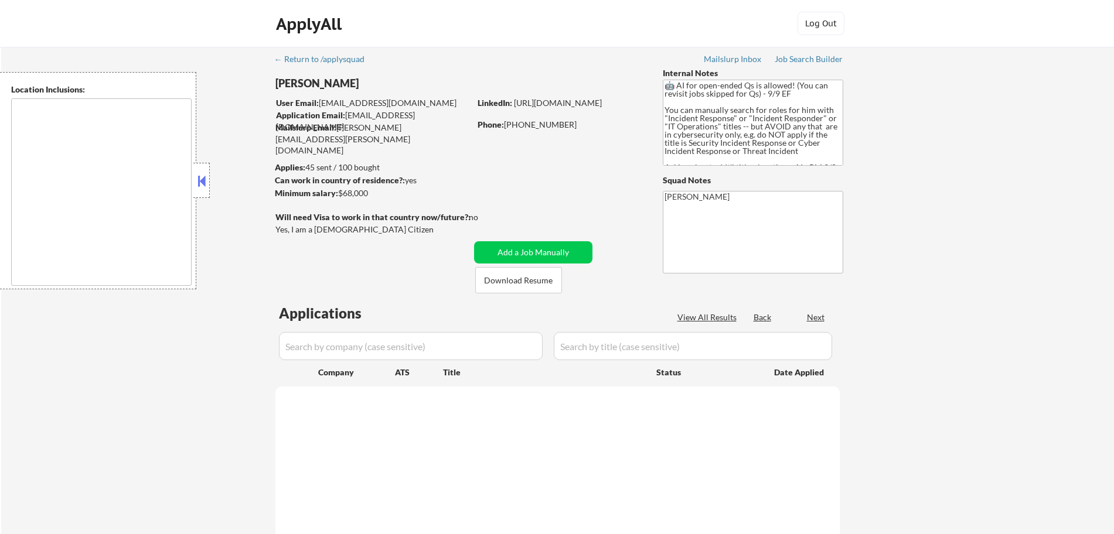
select select ""pending""
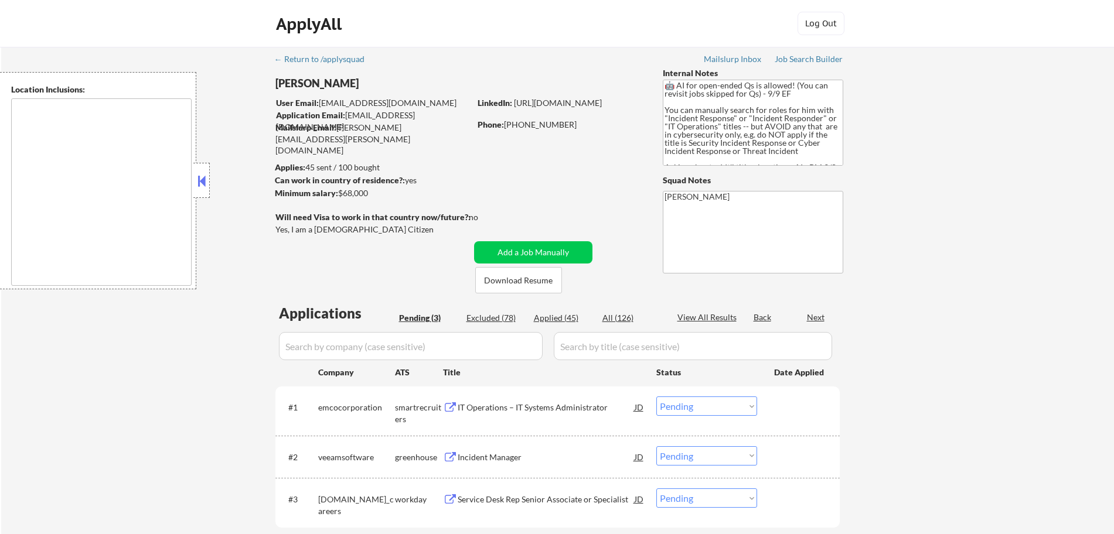
type textarea "Brandon, FL Valrico, FL Riverview, FL Seffner, FL Bloomingdale, FL Mango, FL Gi…"
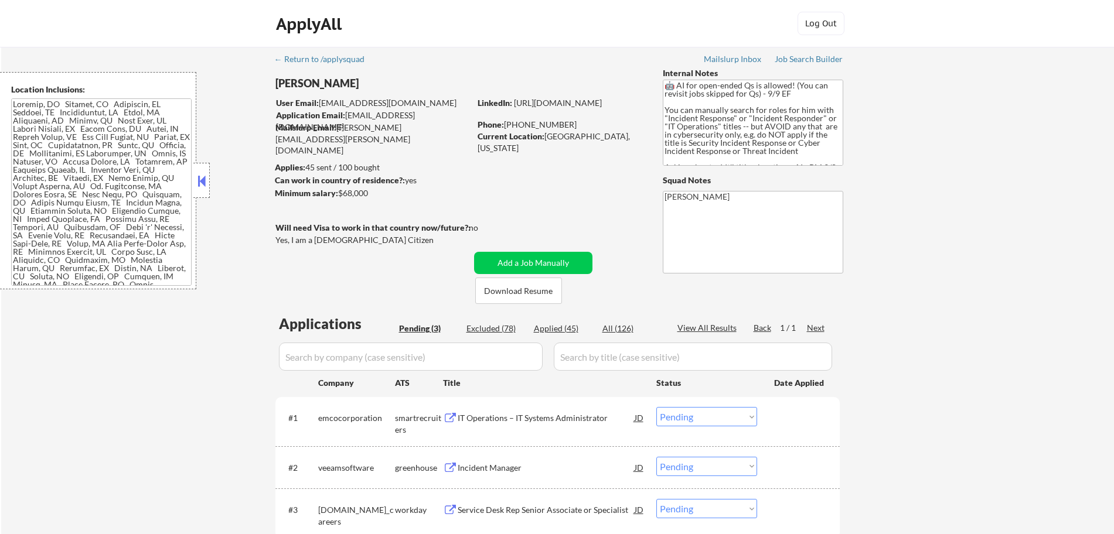
click at [572, 327] on div "Applied (45)" at bounding box center [563, 329] width 59 height 12
select select ""applied""
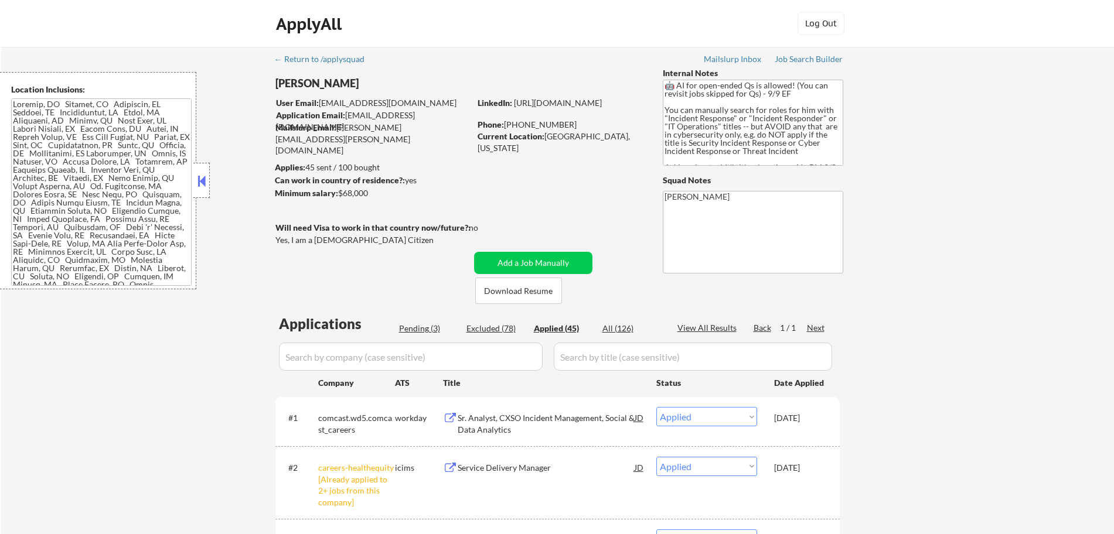
select select ""applied""
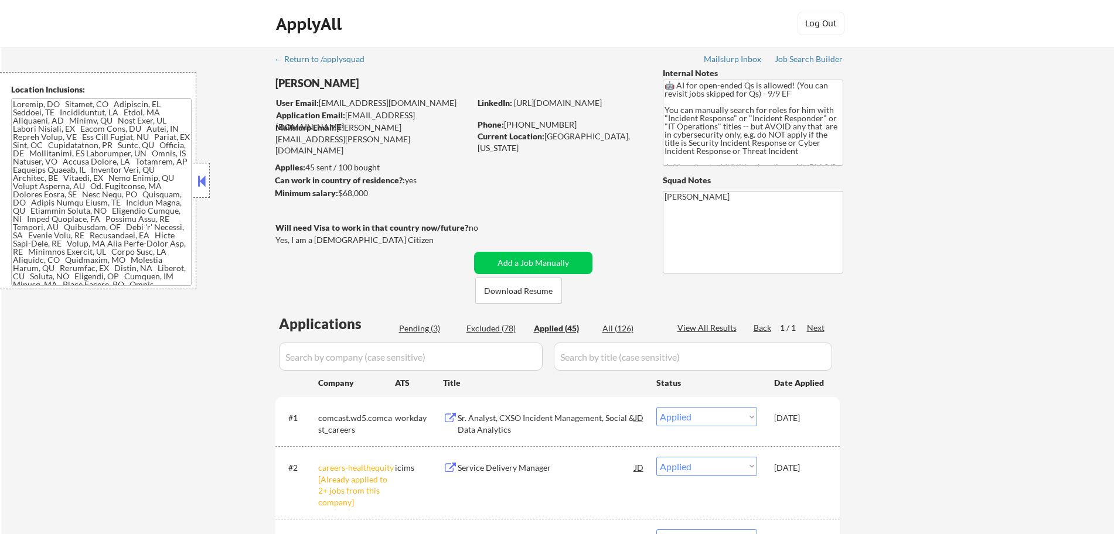
select select ""applied""
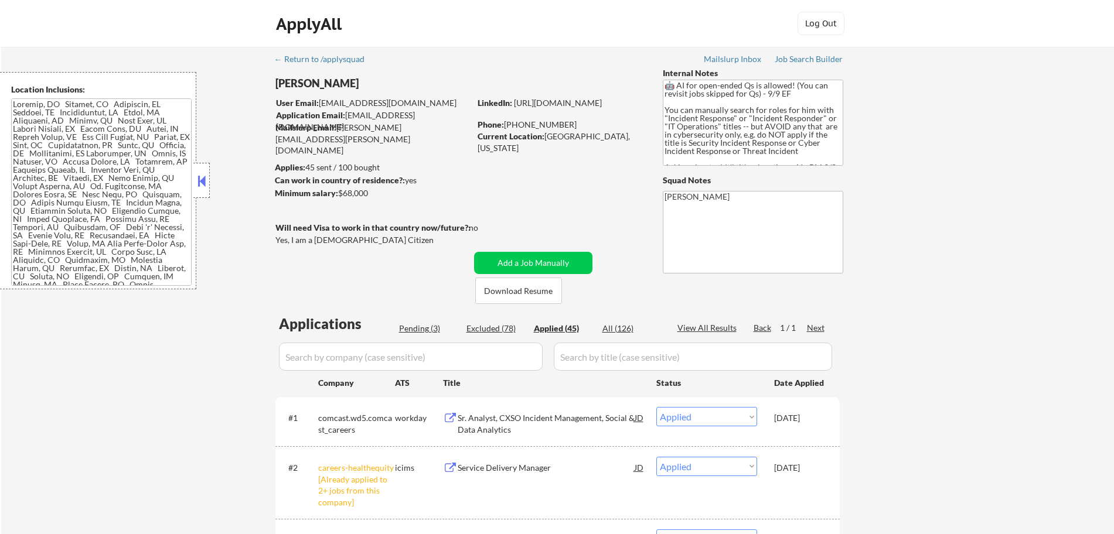
select select ""applied""
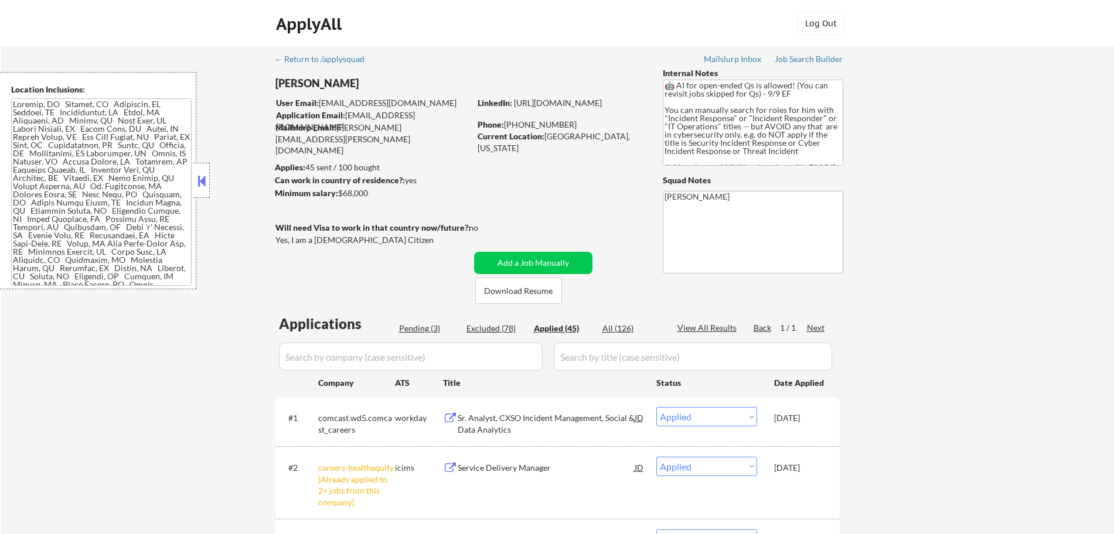
select select ""applied""
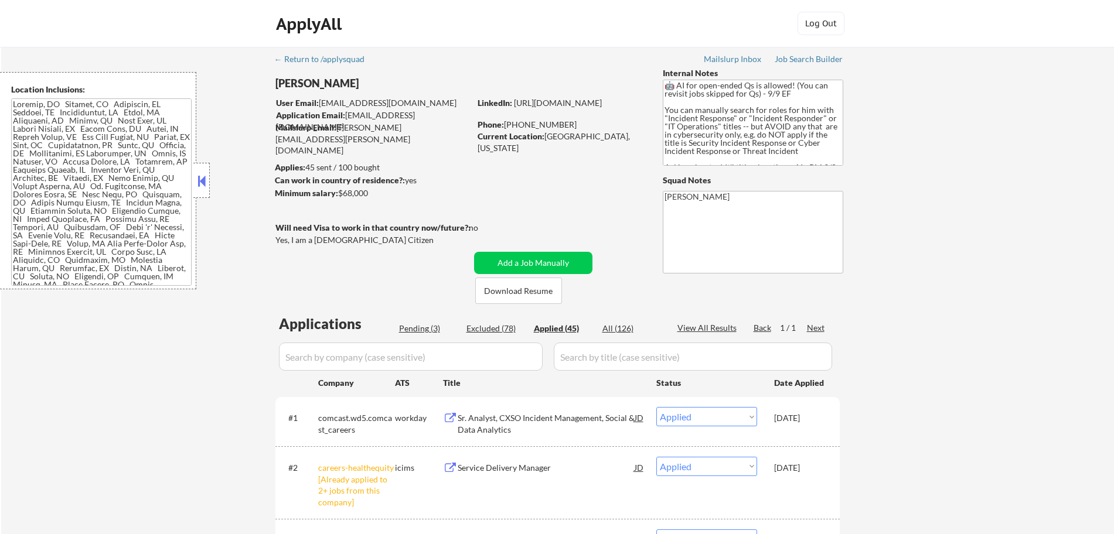
select select ""applied""
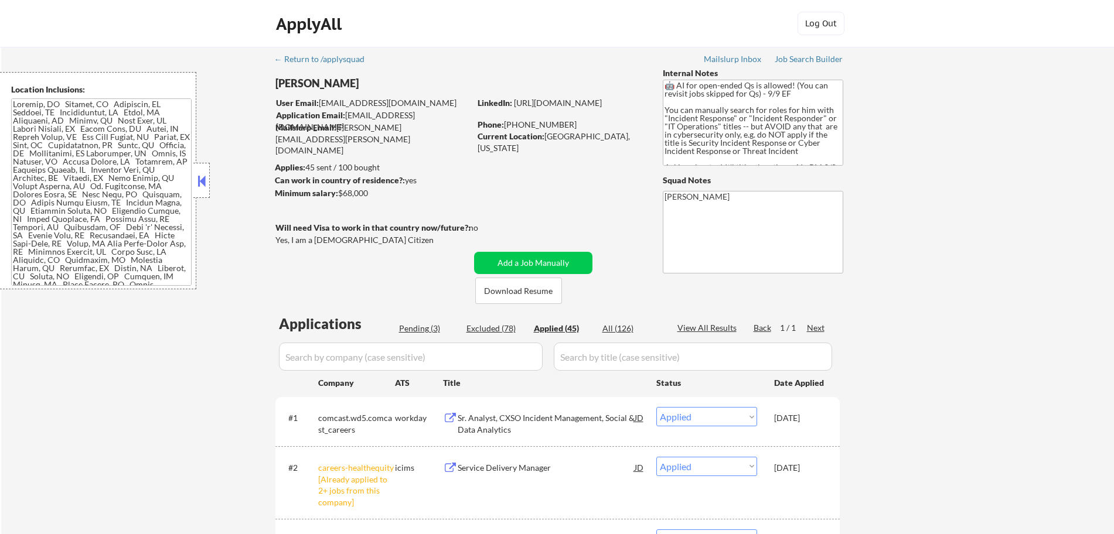
select select ""applied""
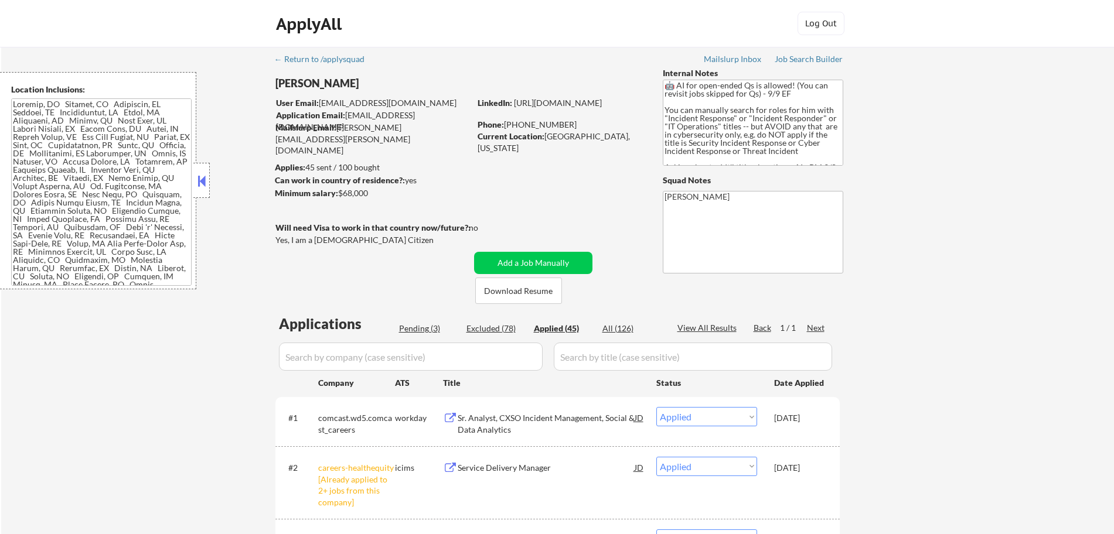
select select ""applied""
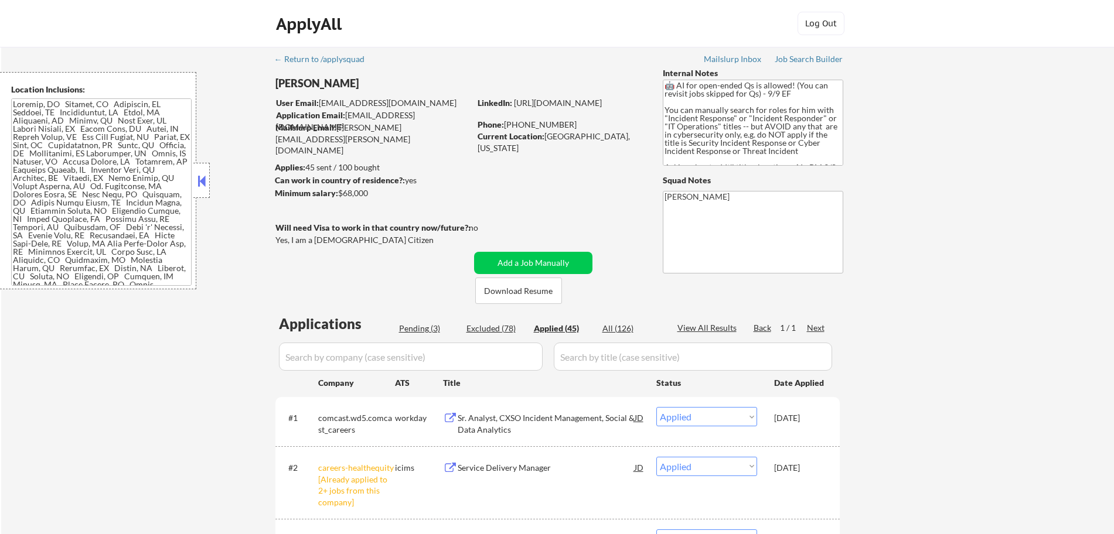
select select ""applied""
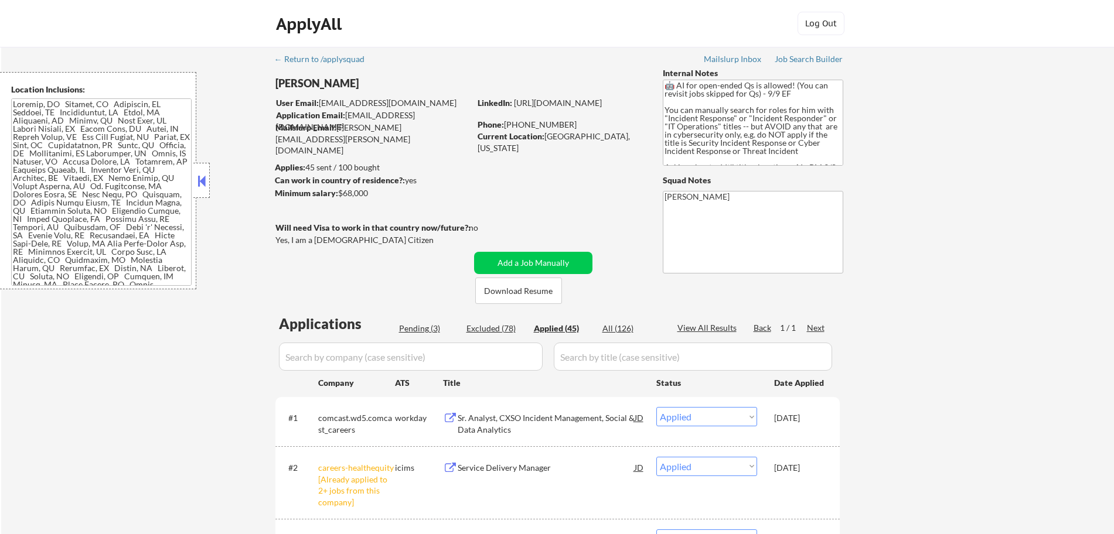
select select ""applied""
